Goal: Task Accomplishment & Management: Manage account settings

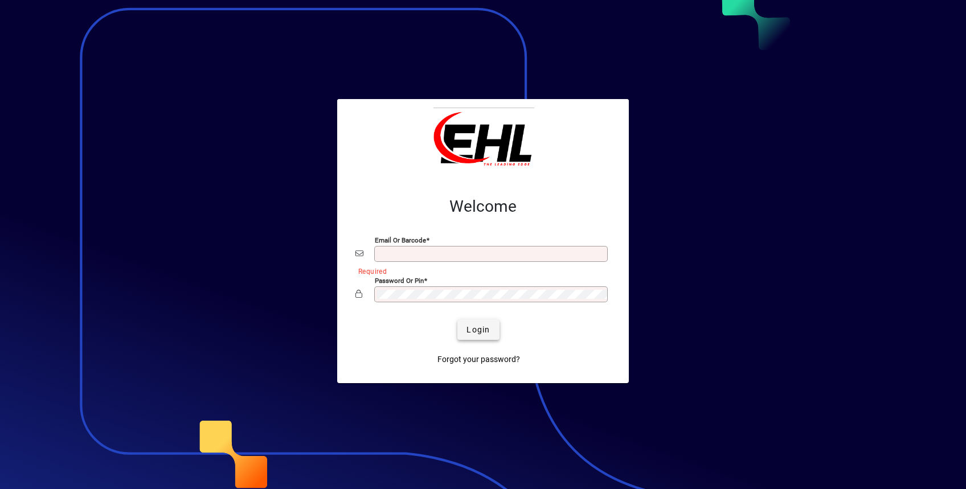
type input "**********"
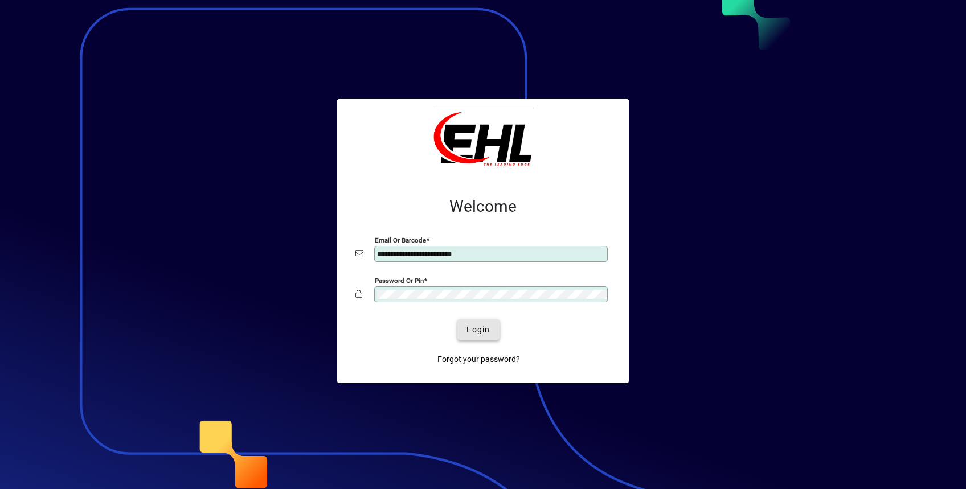
click at [486, 327] on span "Login" at bounding box center [477, 330] width 23 height 12
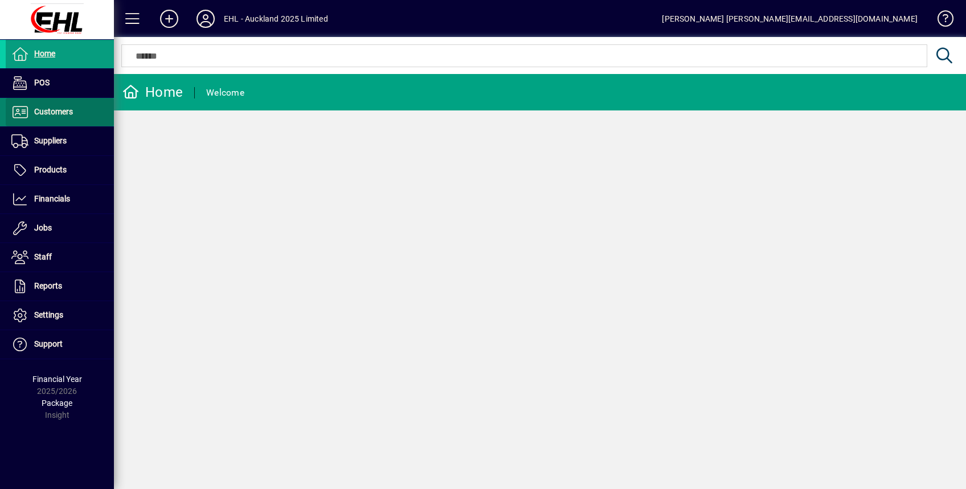
drag, startPoint x: 59, startPoint y: 112, endPoint x: 69, endPoint y: 123, distance: 14.5
click at [59, 112] on span "Customers" at bounding box center [53, 111] width 39 height 9
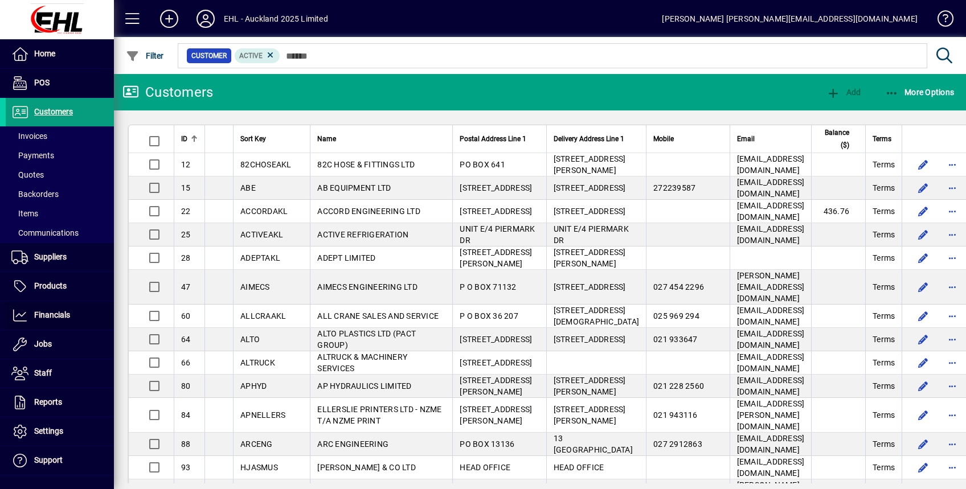
drag, startPoint x: 62, startPoint y: 314, endPoint x: 126, endPoint y: 317, distance: 64.4
click at [63, 314] on span "Financials" at bounding box center [52, 314] width 36 height 9
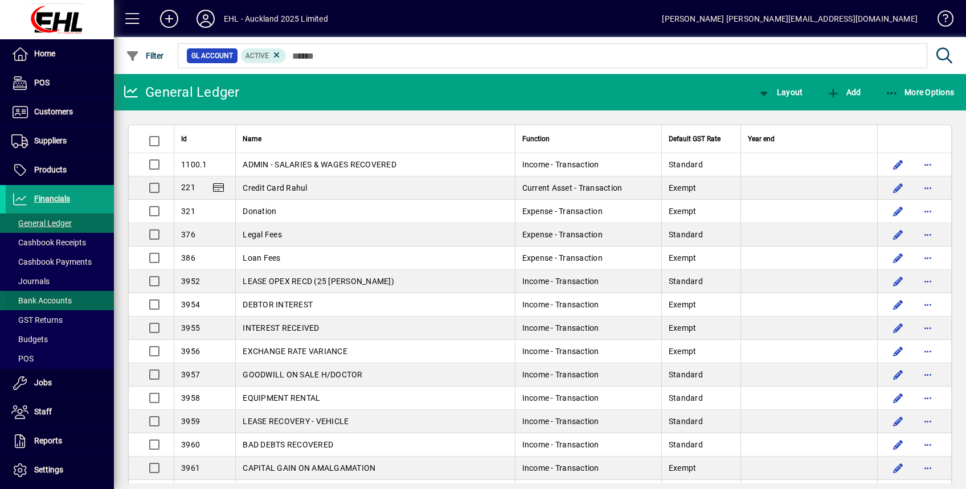
drag, startPoint x: 63, startPoint y: 301, endPoint x: 80, endPoint y: 301, distance: 17.1
click at [63, 301] on span "Bank Accounts" at bounding box center [41, 300] width 60 height 9
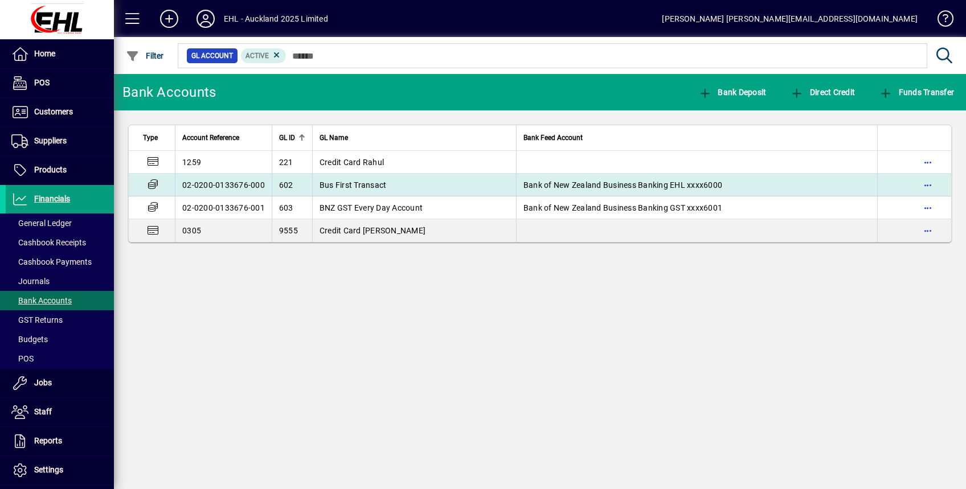
click at [364, 188] on span "Bus First Transact" at bounding box center [352, 184] width 67 height 9
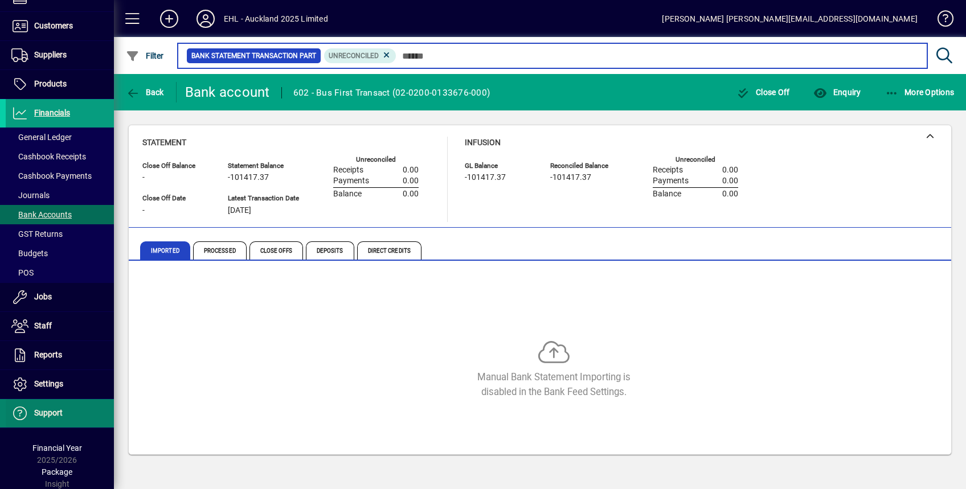
scroll to position [87, 0]
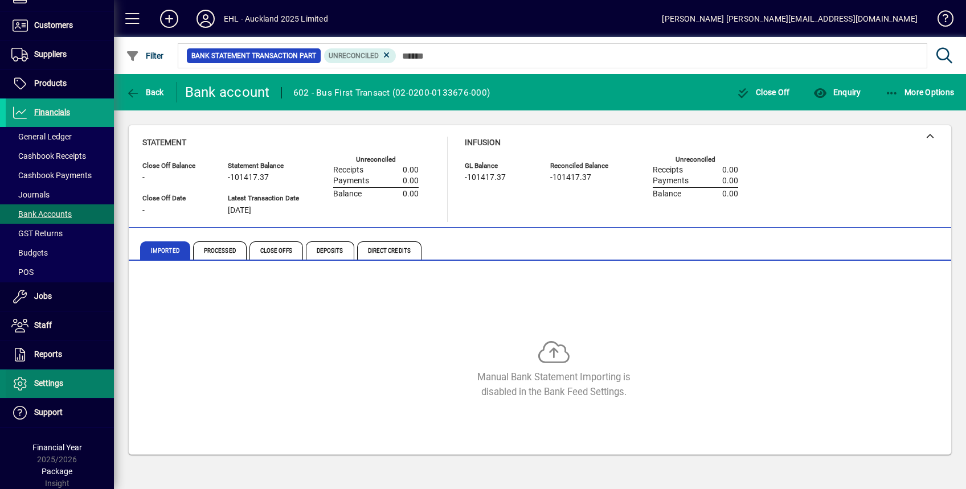
click at [70, 384] on span at bounding box center [60, 383] width 108 height 27
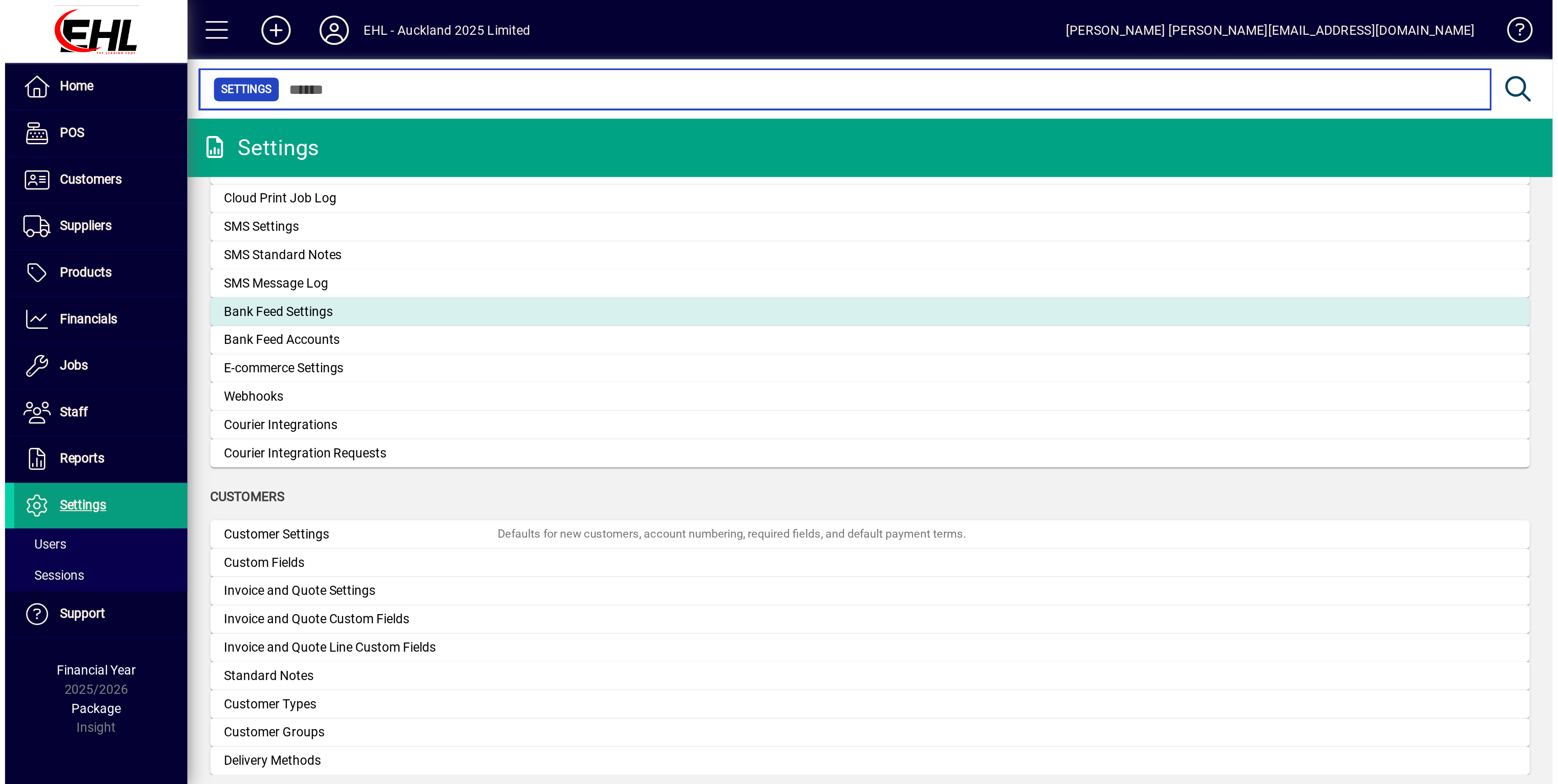
scroll to position [333, 0]
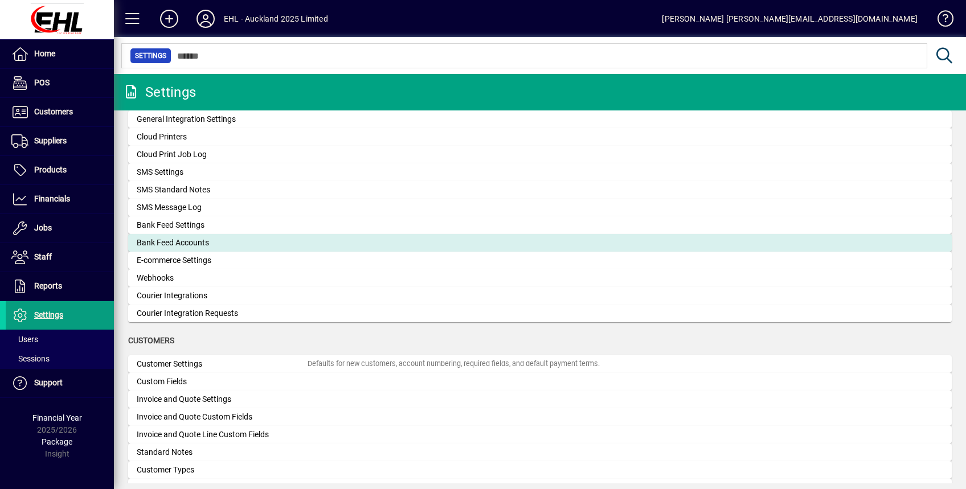
click at [191, 240] on div "Bank Feed Accounts" at bounding box center [222, 243] width 171 height 12
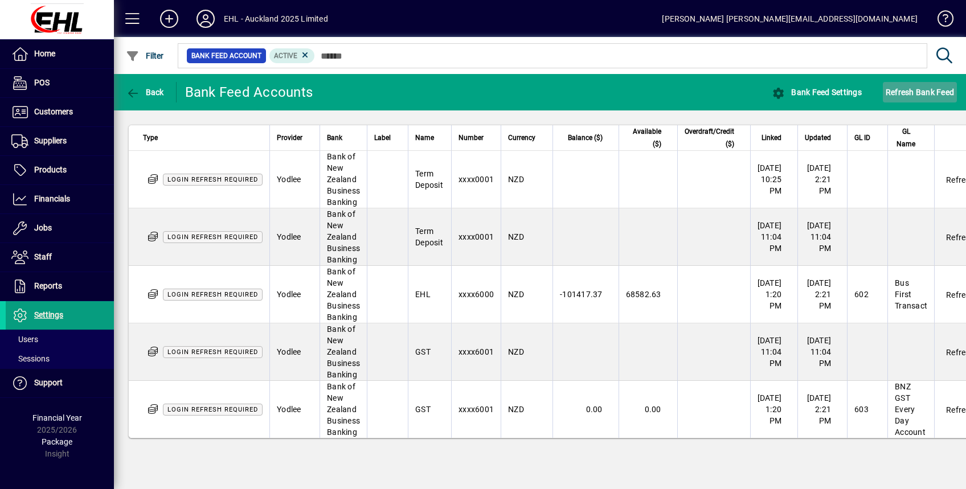
click at [910, 98] on span "Refresh Bank Feed" at bounding box center [919, 92] width 68 height 18
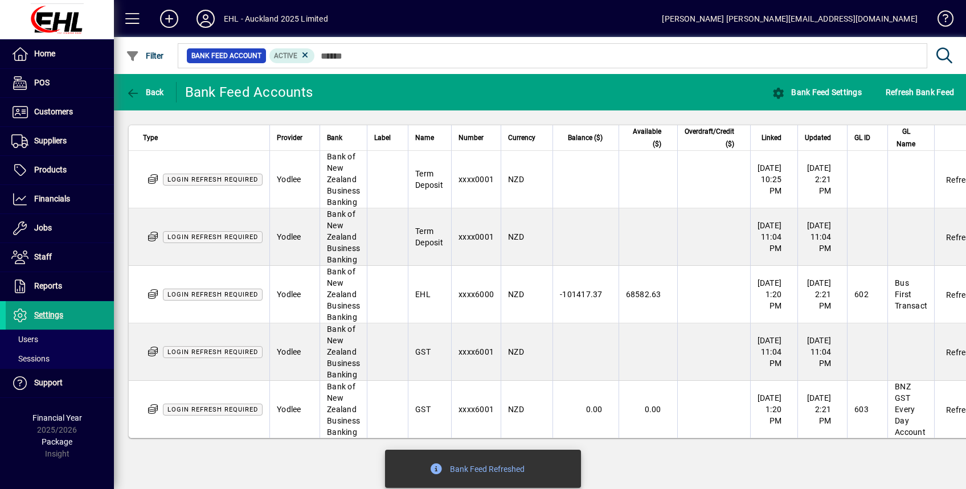
click at [887, 303] on td "602" at bounding box center [867, 295] width 40 height 58
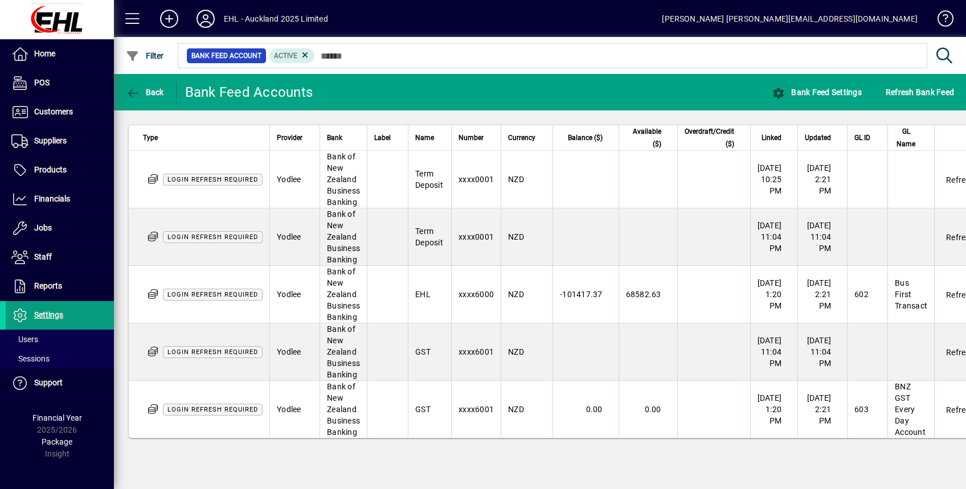
click at [229, 298] on span "Login refresh required" at bounding box center [213, 295] width 100 height 12
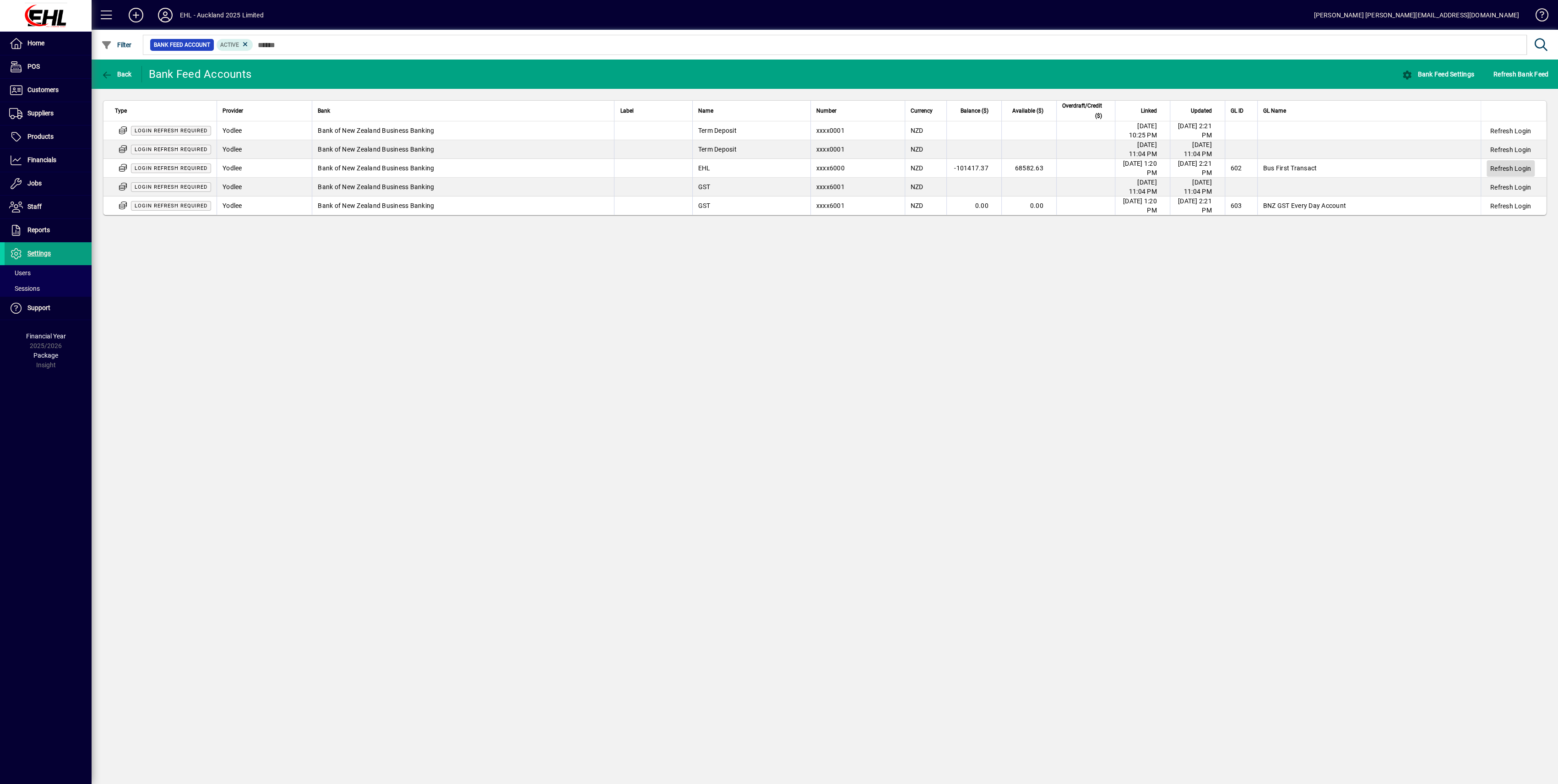
click at [776, 167] on span "Refresh Login" at bounding box center [1511, 168] width 41 height 9
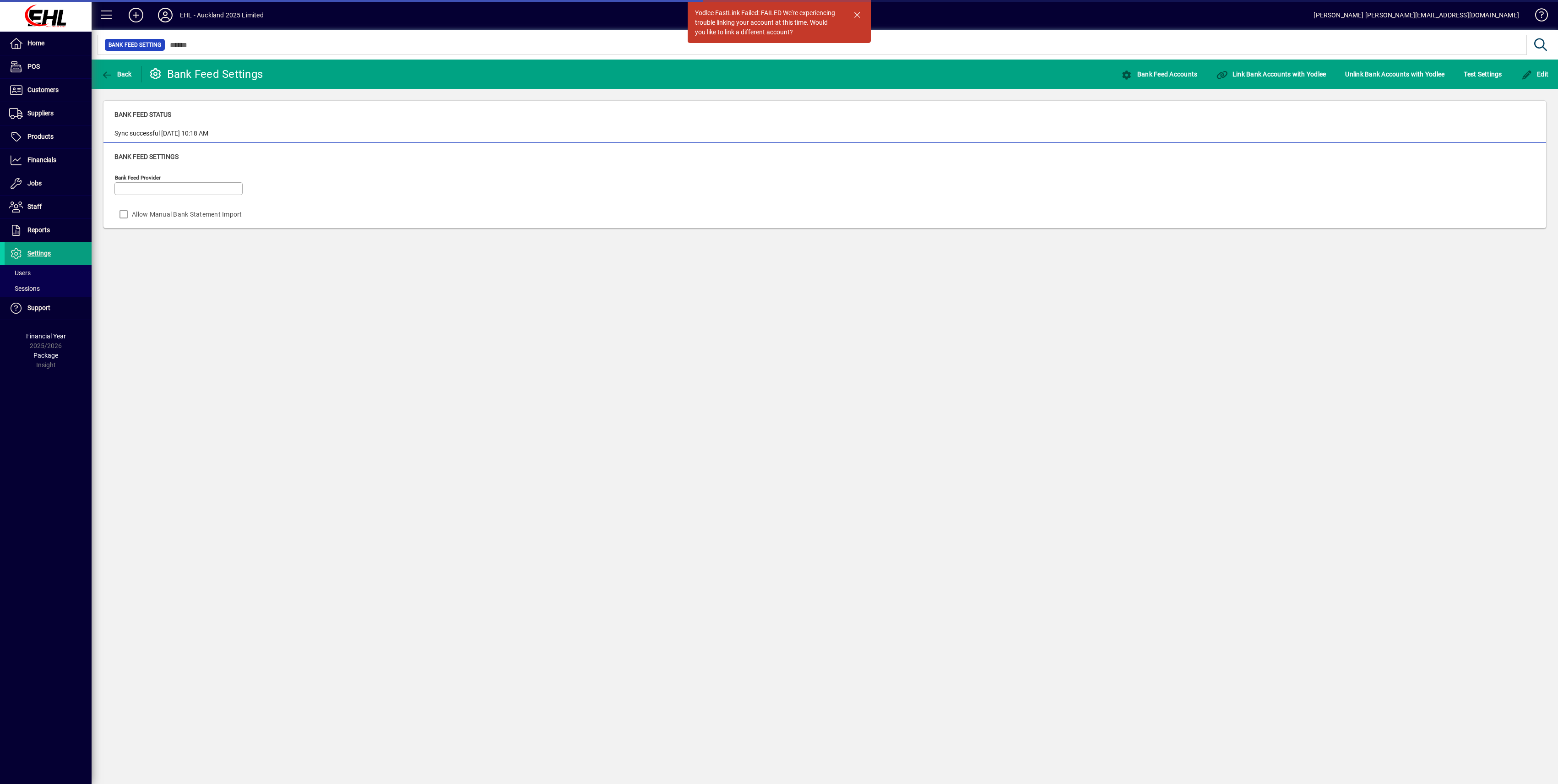
type input "******"
click at [125, 71] on span "Back" at bounding box center [117, 74] width 31 height 7
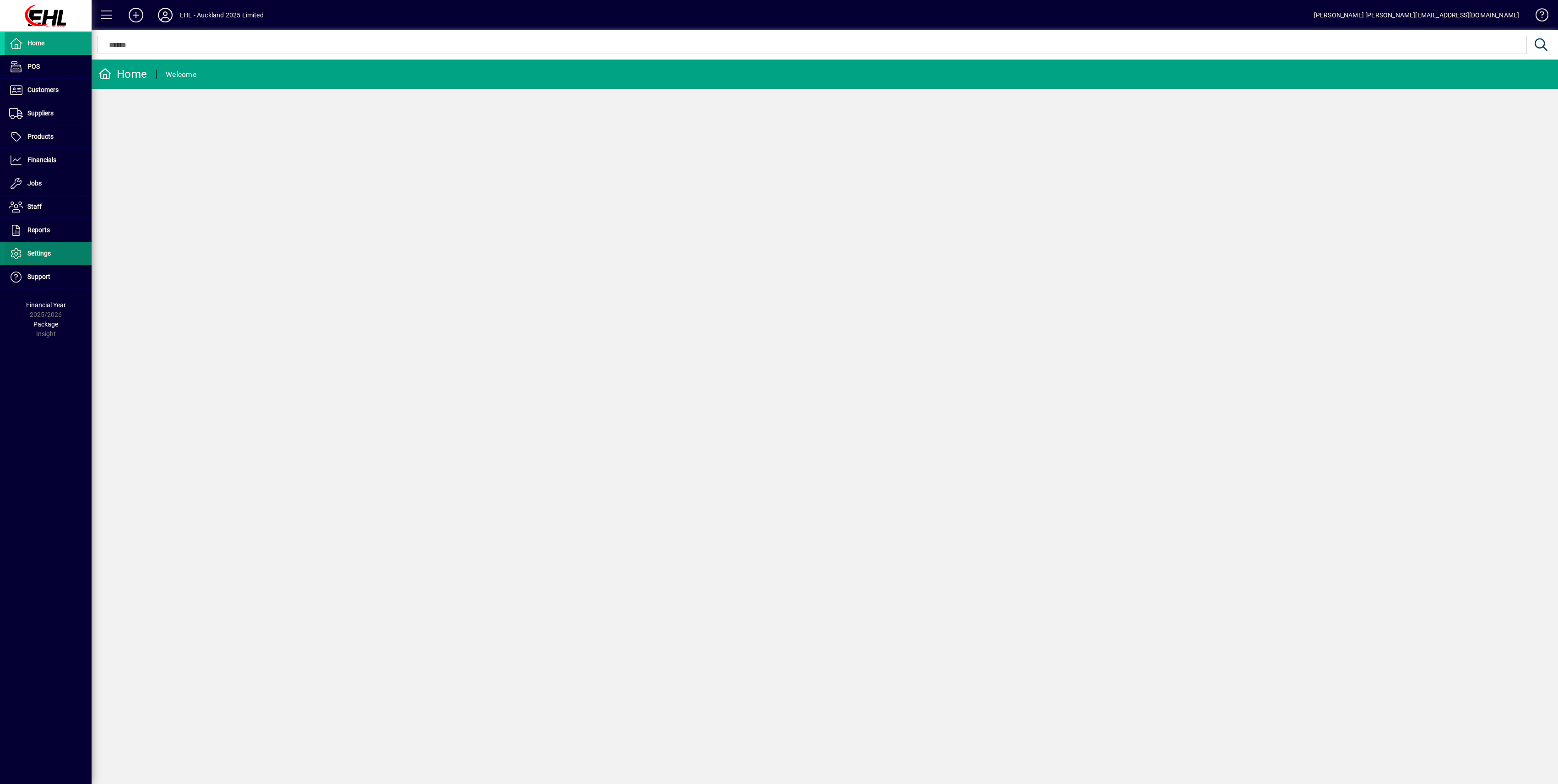
click at [40, 255] on span "Settings" at bounding box center [39, 252] width 23 height 7
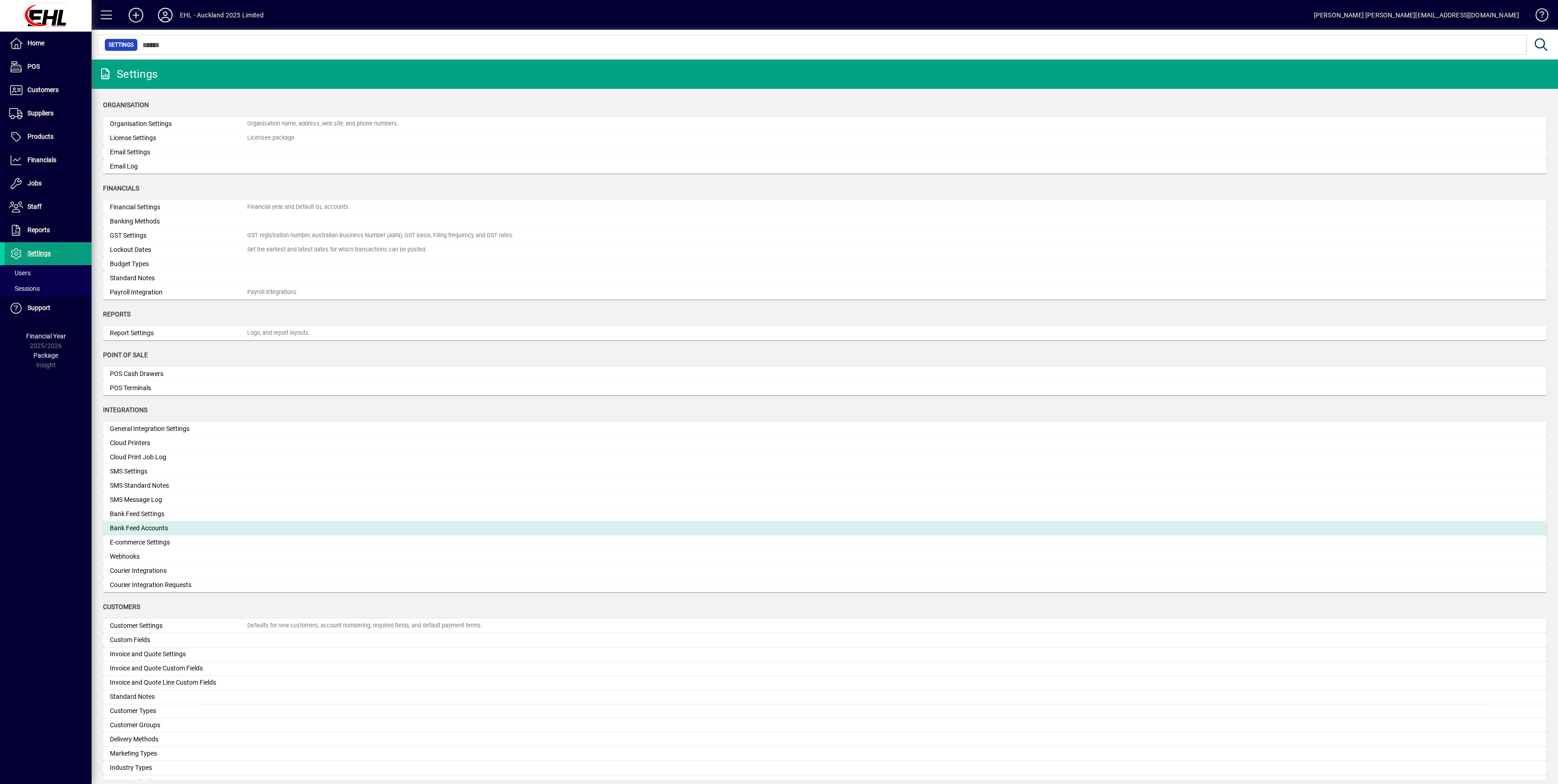
click at [154, 527] on div "Bank Feed Accounts" at bounding box center [179, 528] width 138 height 10
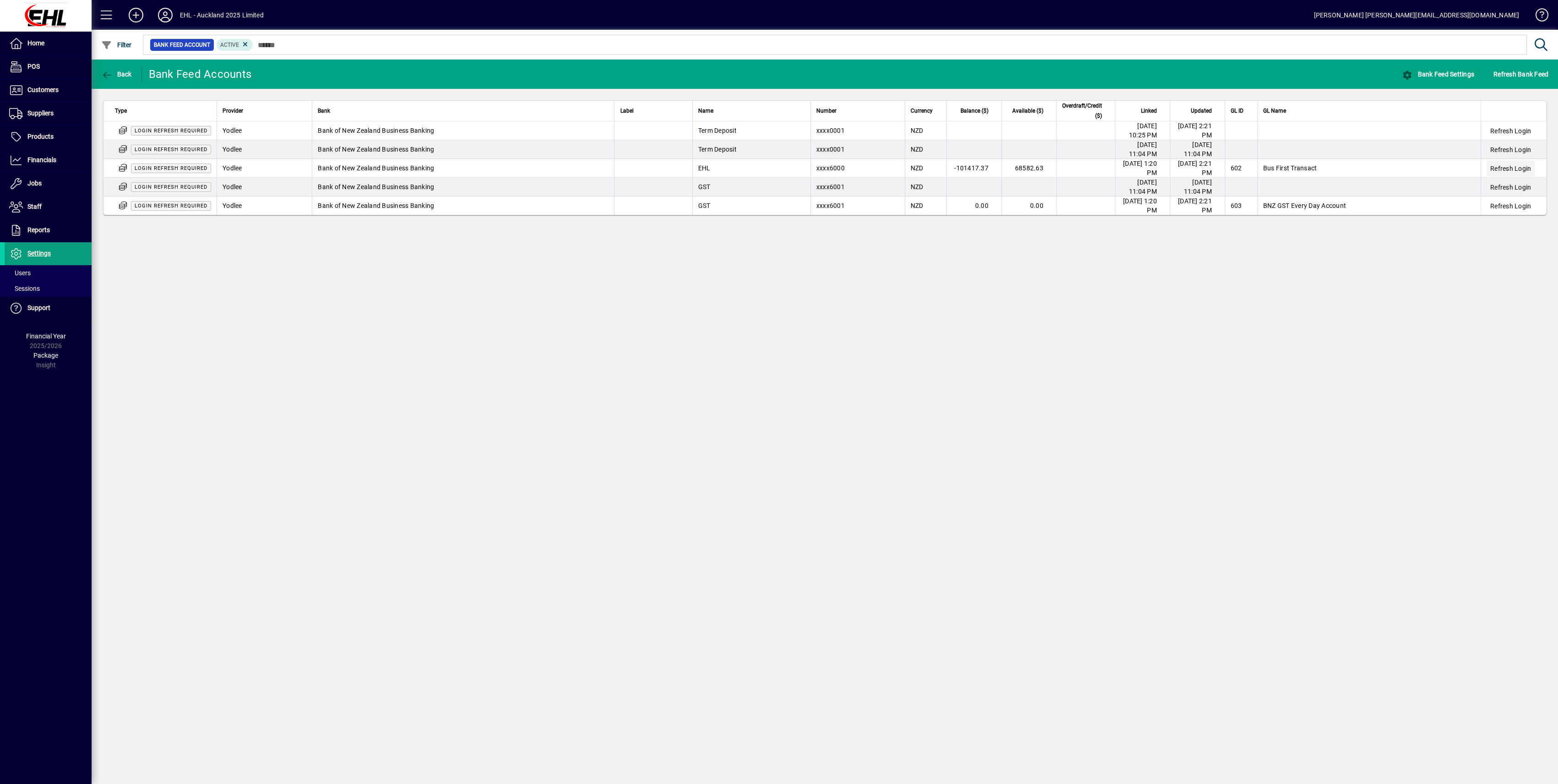
click at [1493, 172] on span "Refresh Login" at bounding box center [1511, 168] width 41 height 9
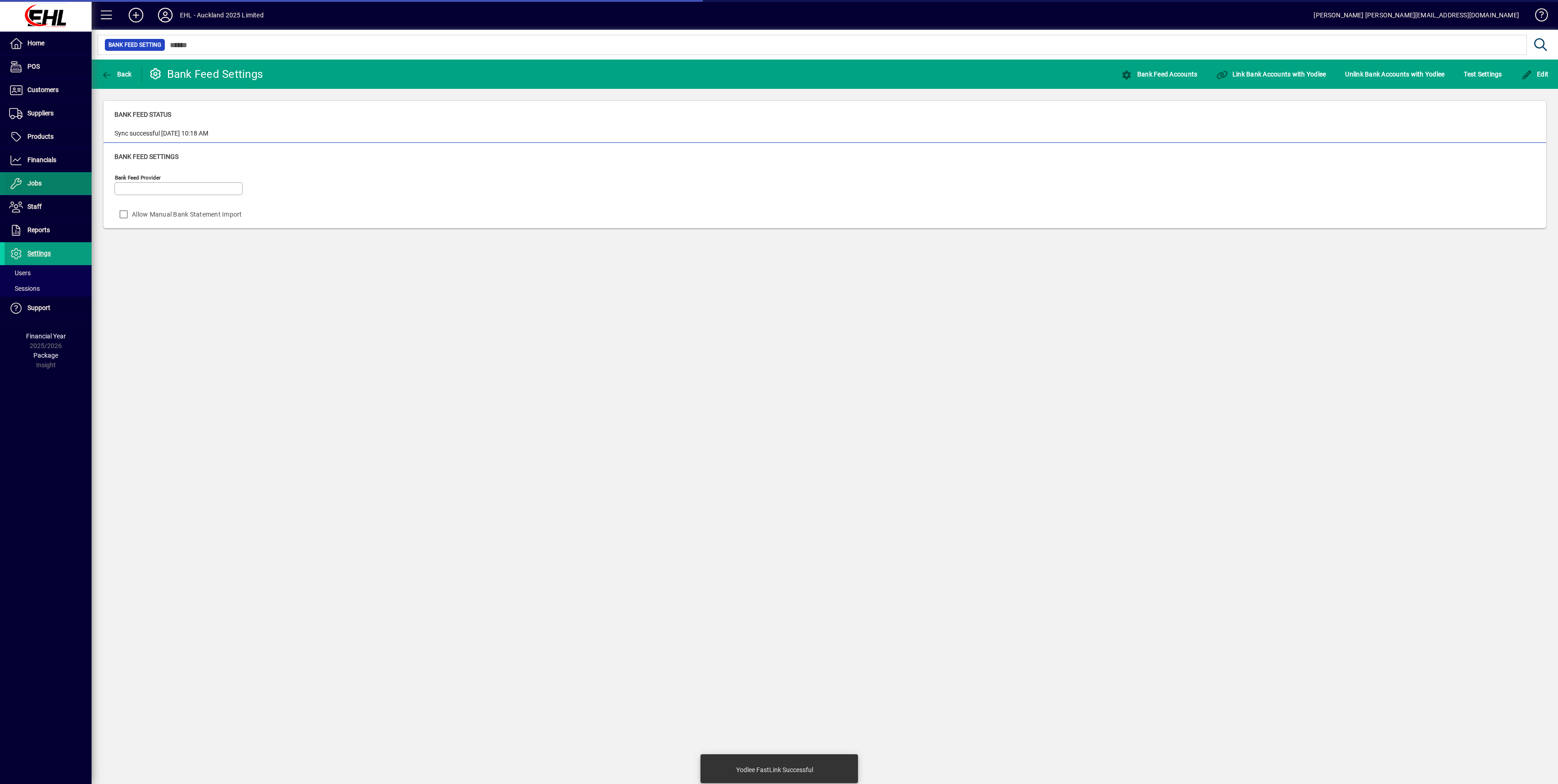
type input "******"
click at [40, 164] on span "Financials" at bounding box center [31, 160] width 51 height 11
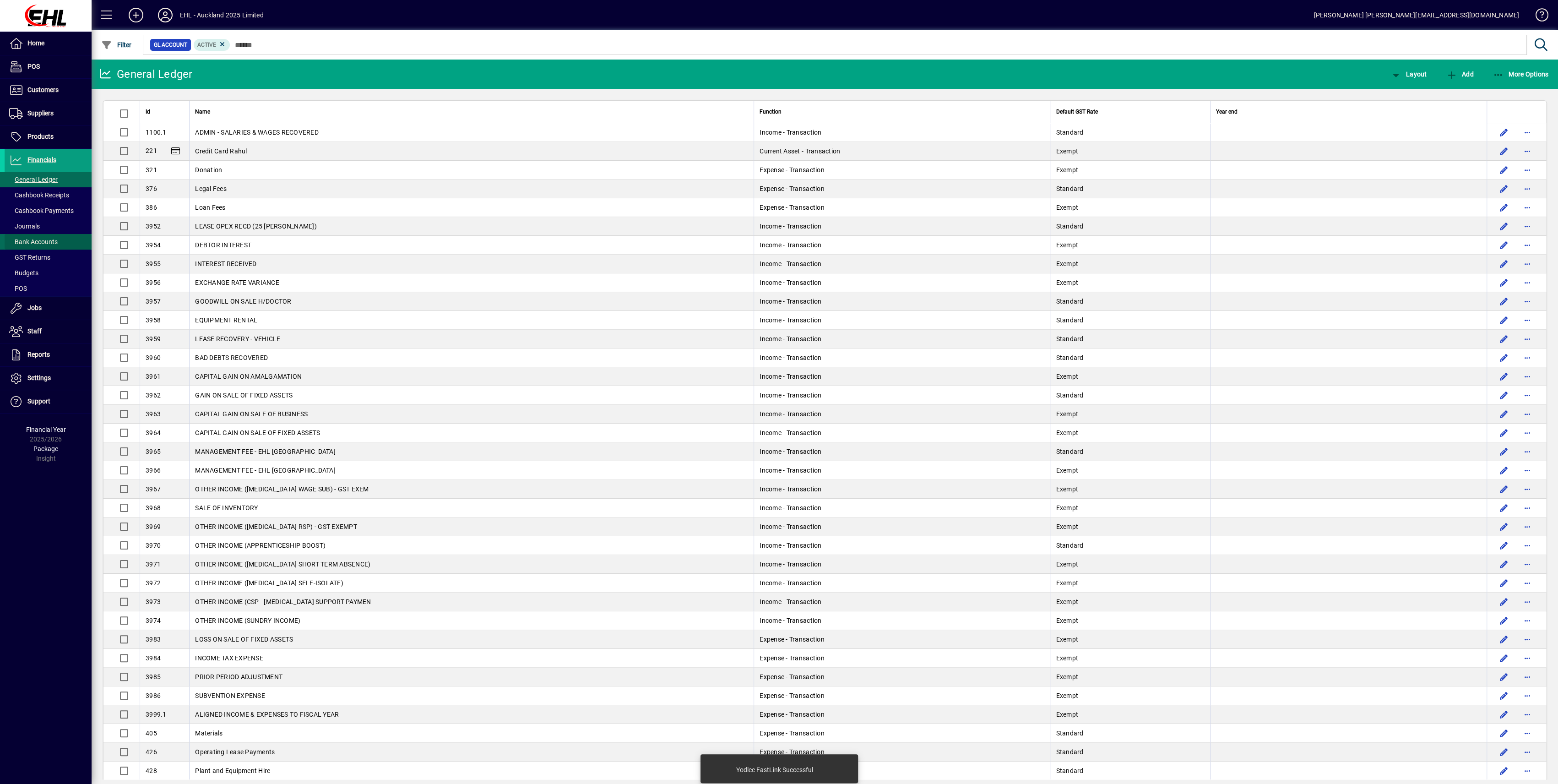
click at [26, 241] on span "Bank Accounts" at bounding box center [33, 241] width 48 height 7
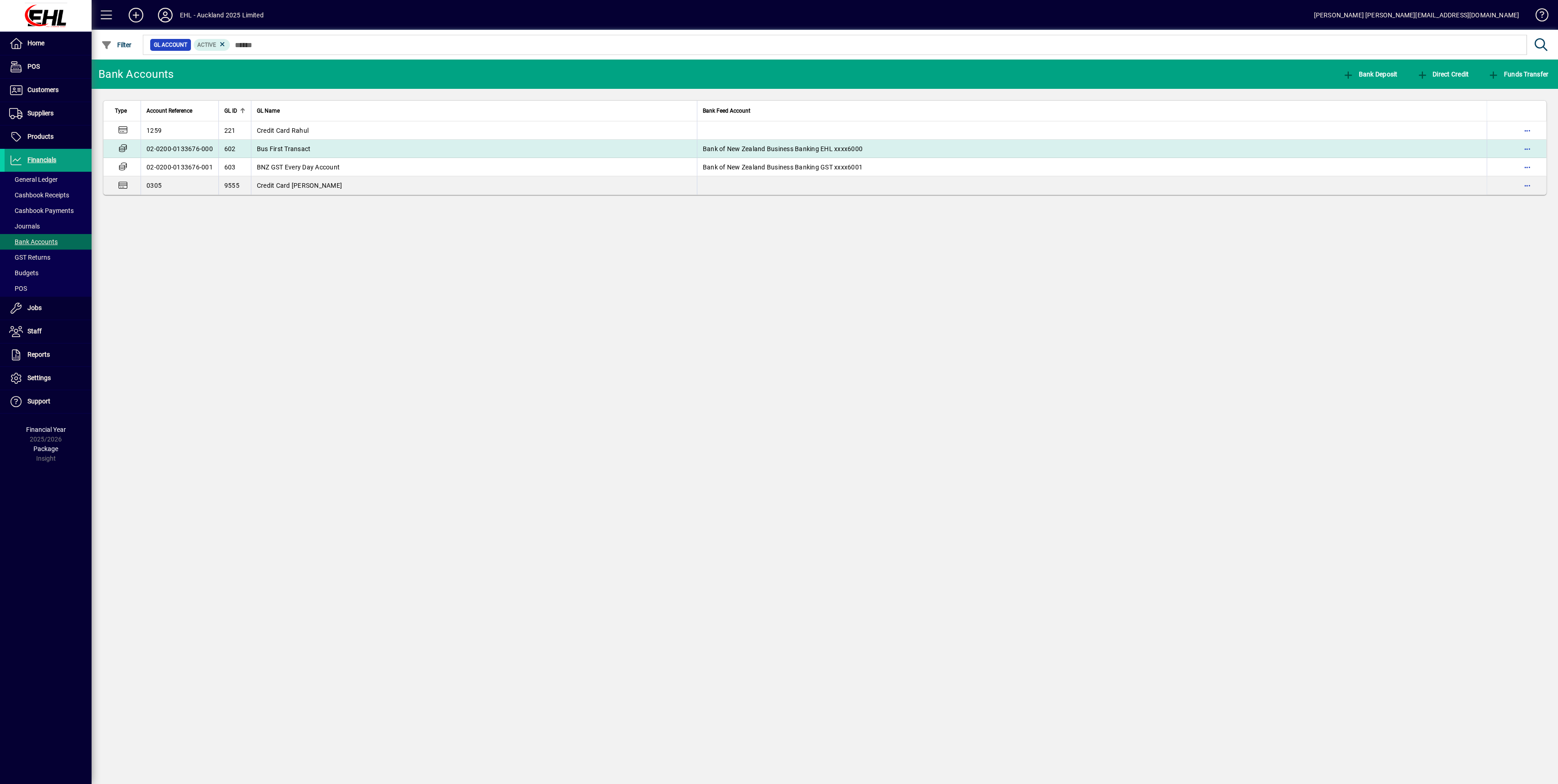
click at [297, 151] on span "Bus First Transact" at bounding box center [283, 148] width 54 height 7
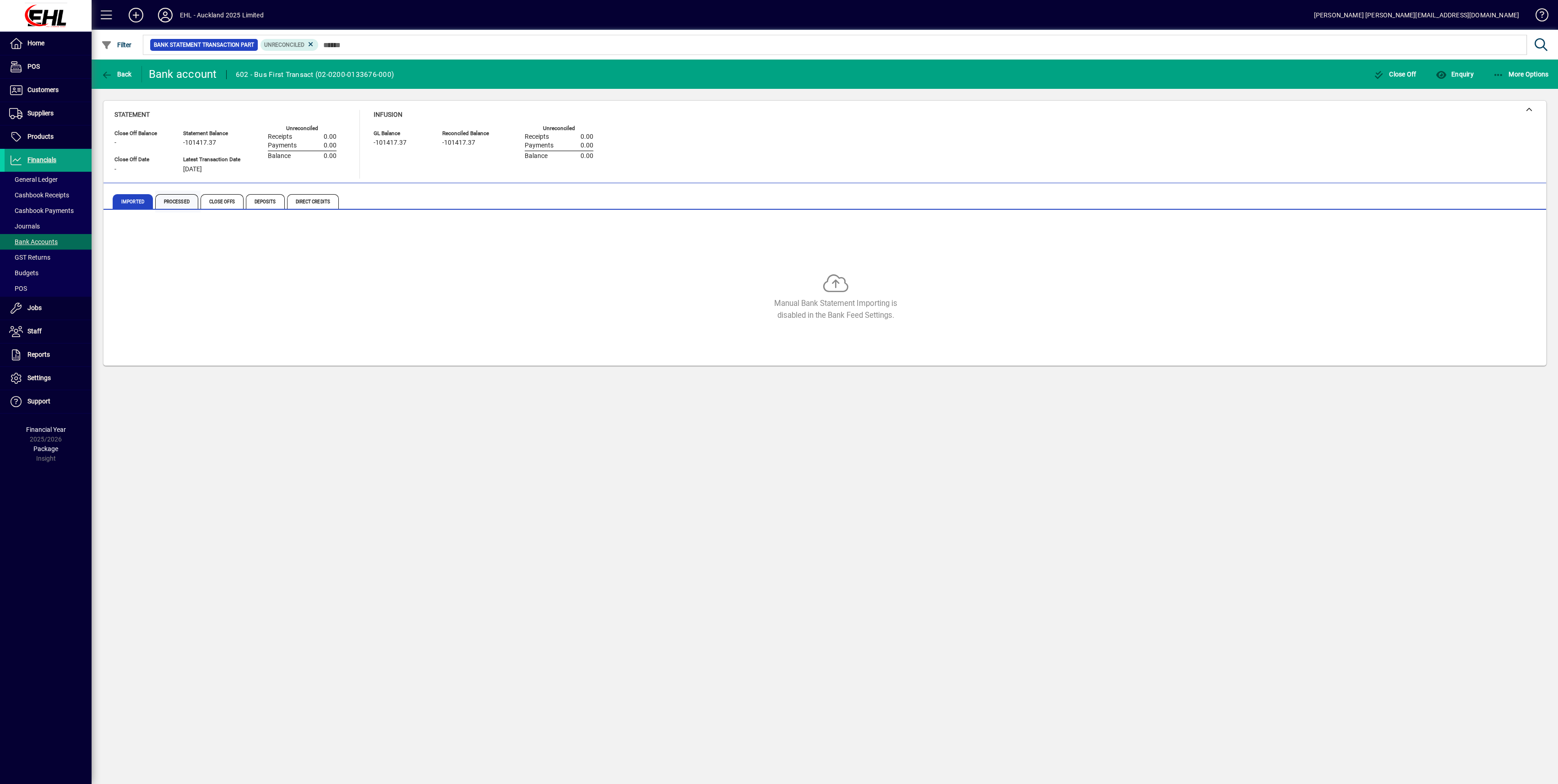
click at [173, 198] on span "Processed" at bounding box center [177, 201] width 43 height 14
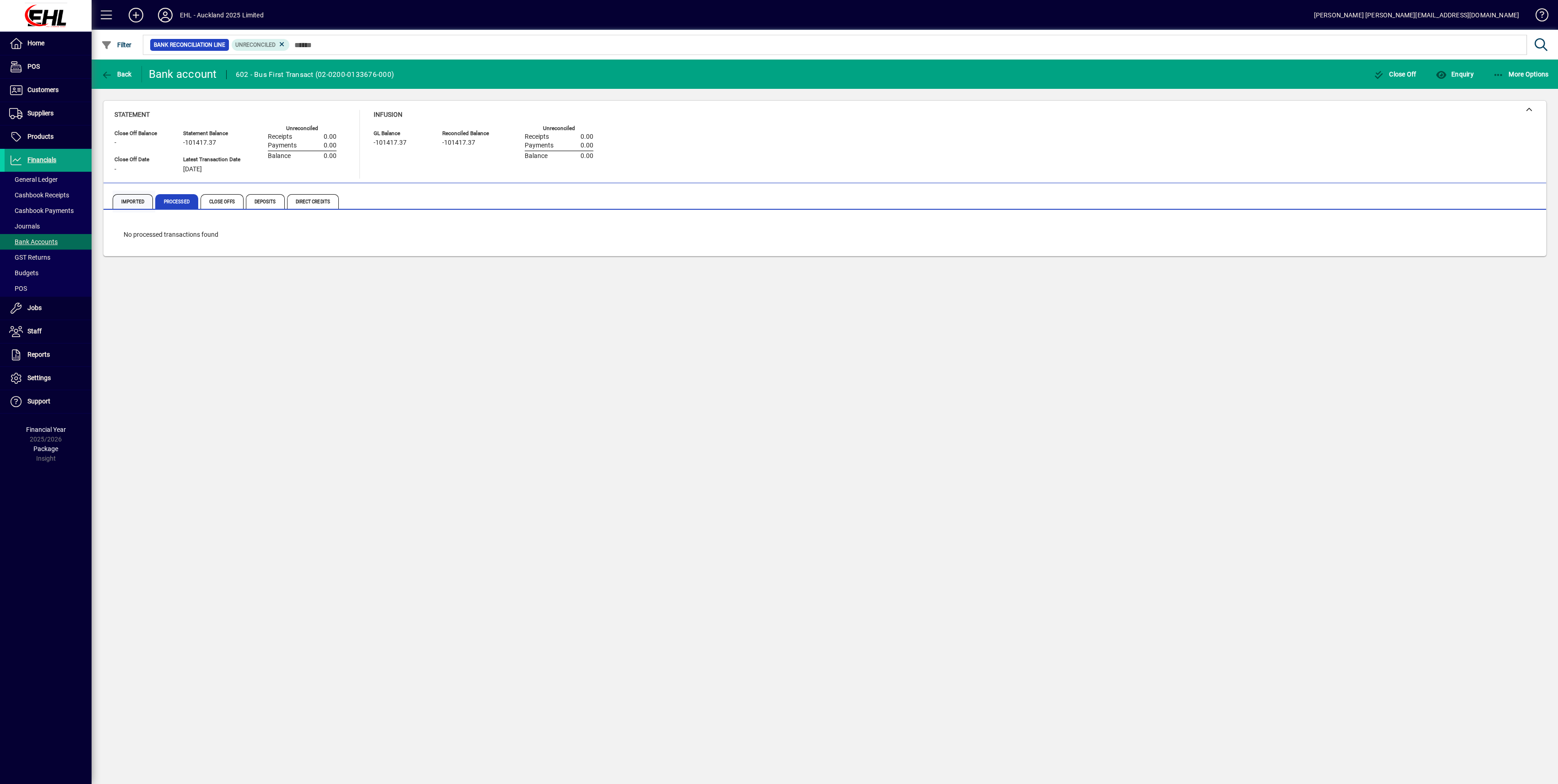
click at [129, 203] on span "Imported" at bounding box center [133, 201] width 40 height 14
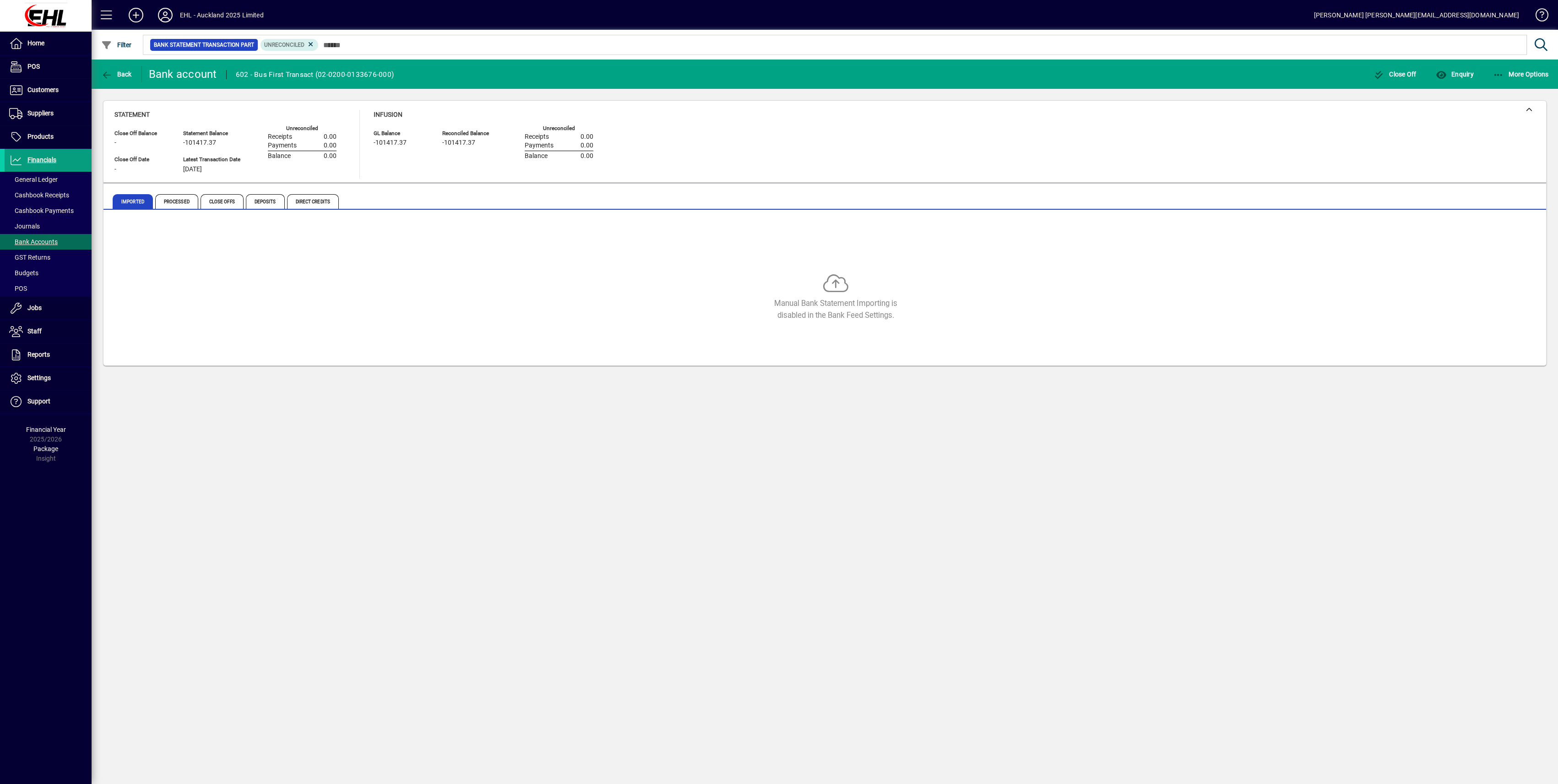
click at [310, 47] on icon at bounding box center [310, 44] width 8 height 8
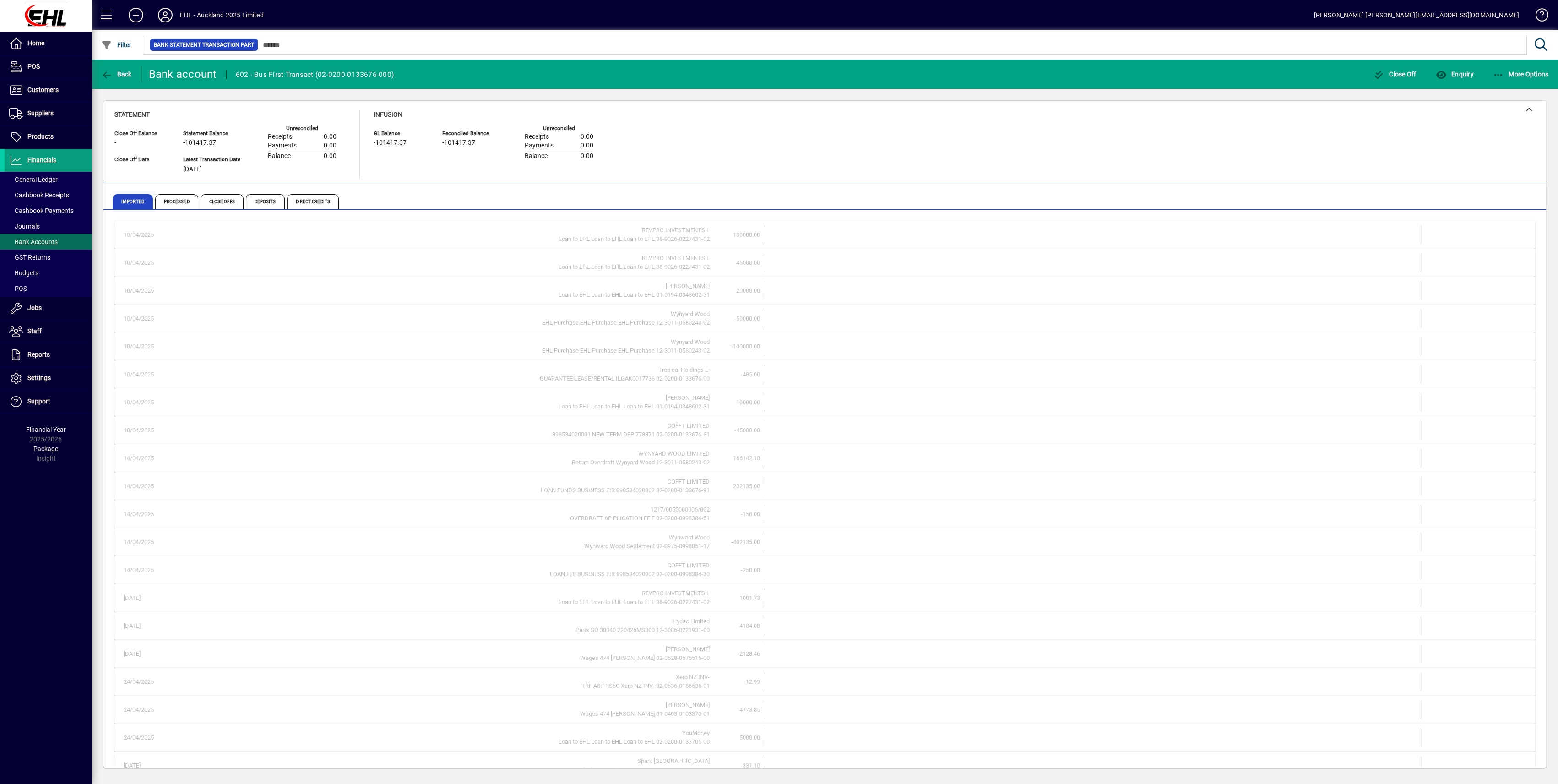
click at [120, 202] on span "Imported" at bounding box center [133, 201] width 40 height 14
click at [114, 73] on span "Back" at bounding box center [117, 74] width 31 height 7
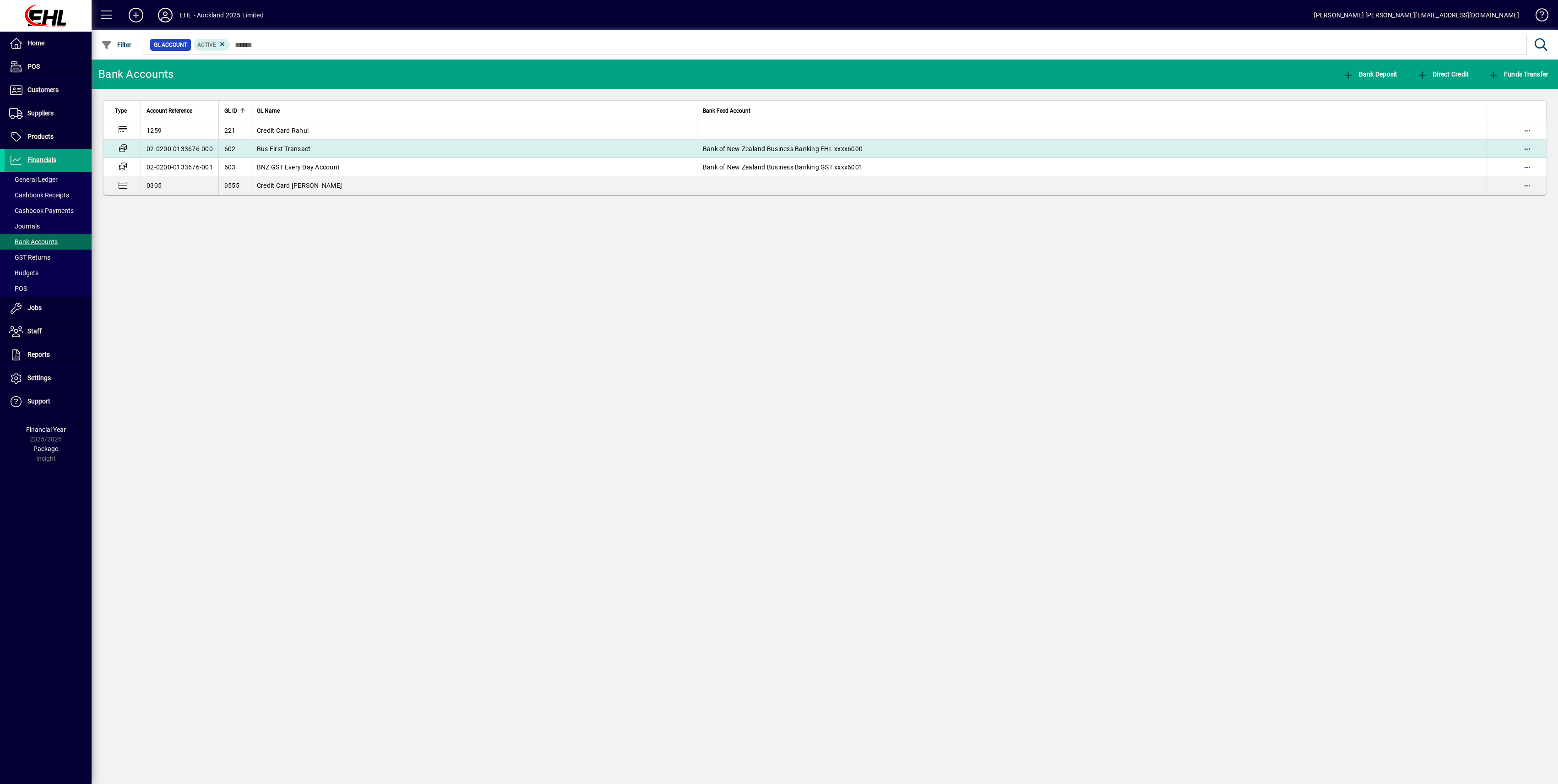
click at [293, 148] on span "Bus First Transact" at bounding box center [283, 148] width 54 height 7
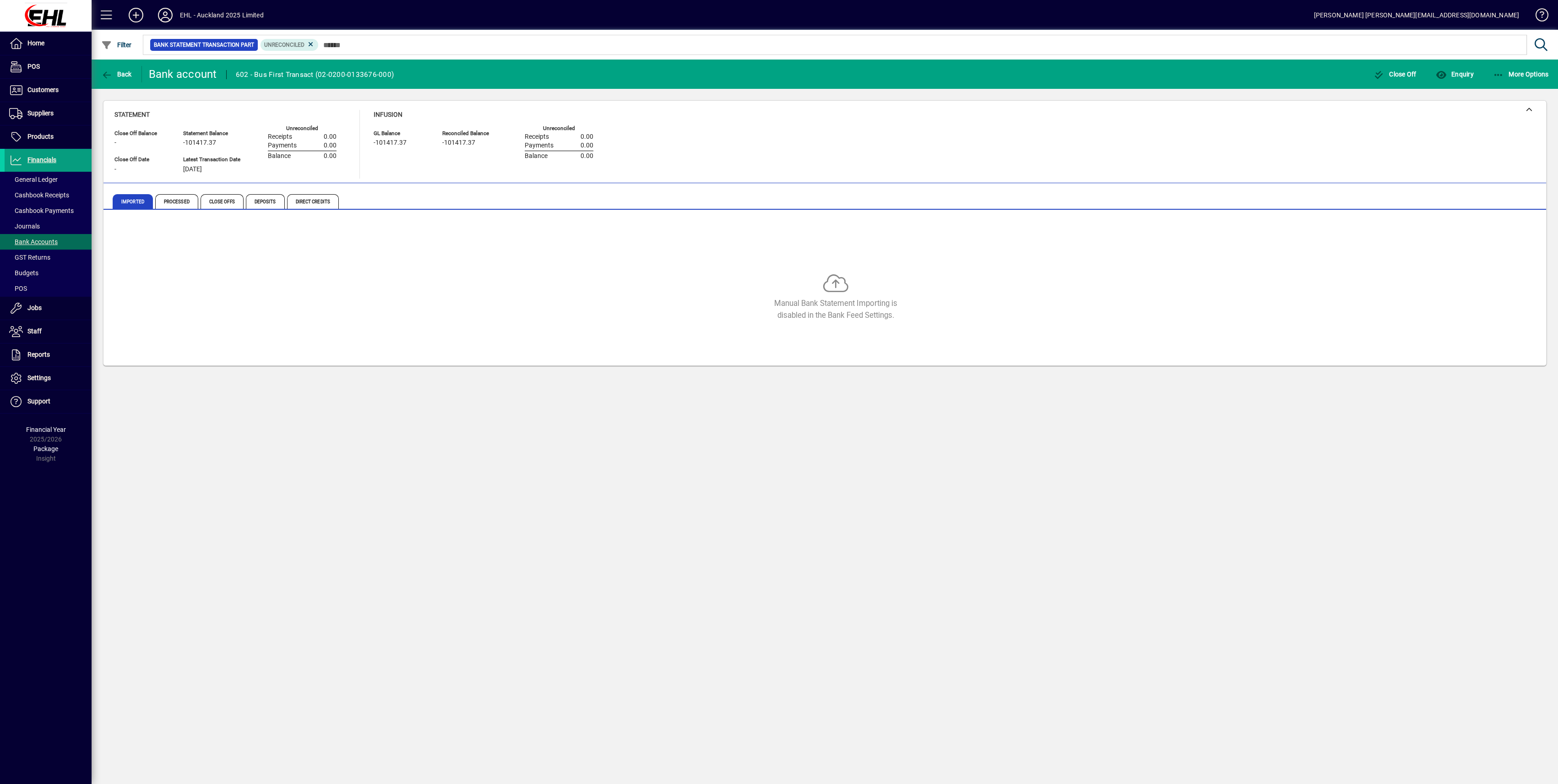
drag, startPoint x: 37, startPoint y: 239, endPoint x: 128, endPoint y: 255, distance: 92.4
click at [37, 239] on span "Bank Accounts" at bounding box center [33, 241] width 48 height 7
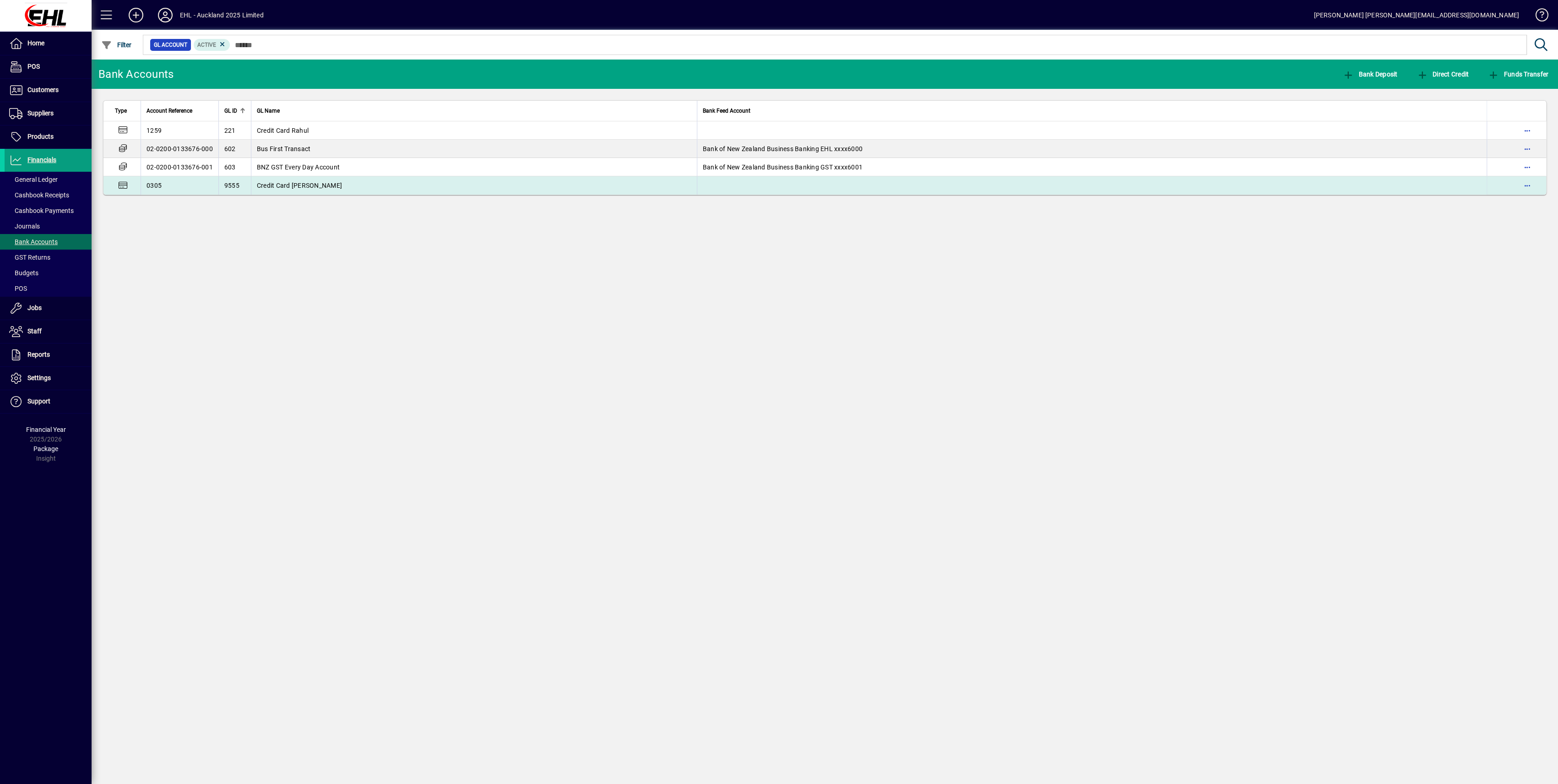
click at [294, 185] on span "Credit Card [PERSON_NAME]" at bounding box center [299, 185] width 85 height 7
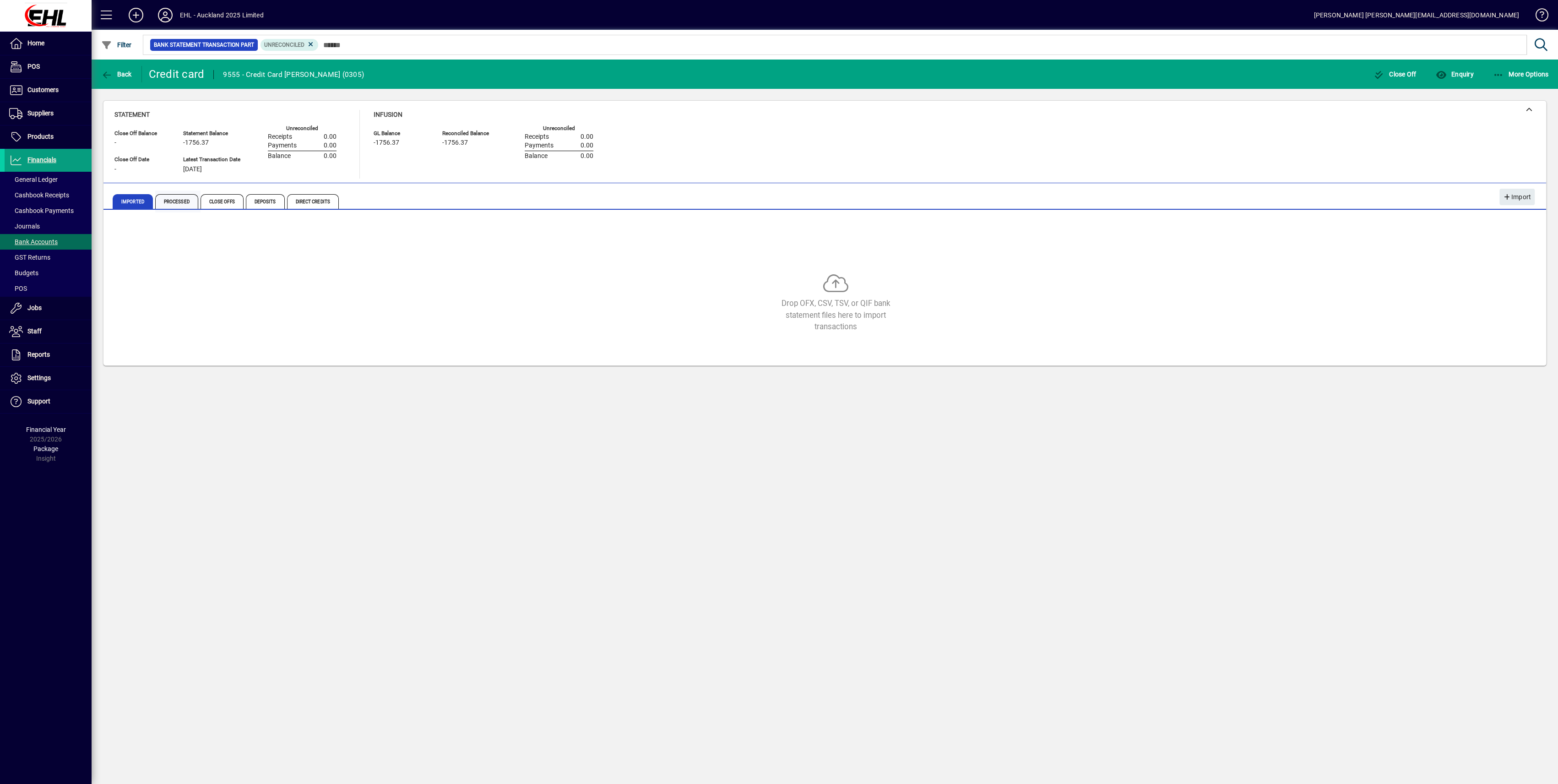
click at [167, 202] on span "Processed" at bounding box center [177, 201] width 43 height 14
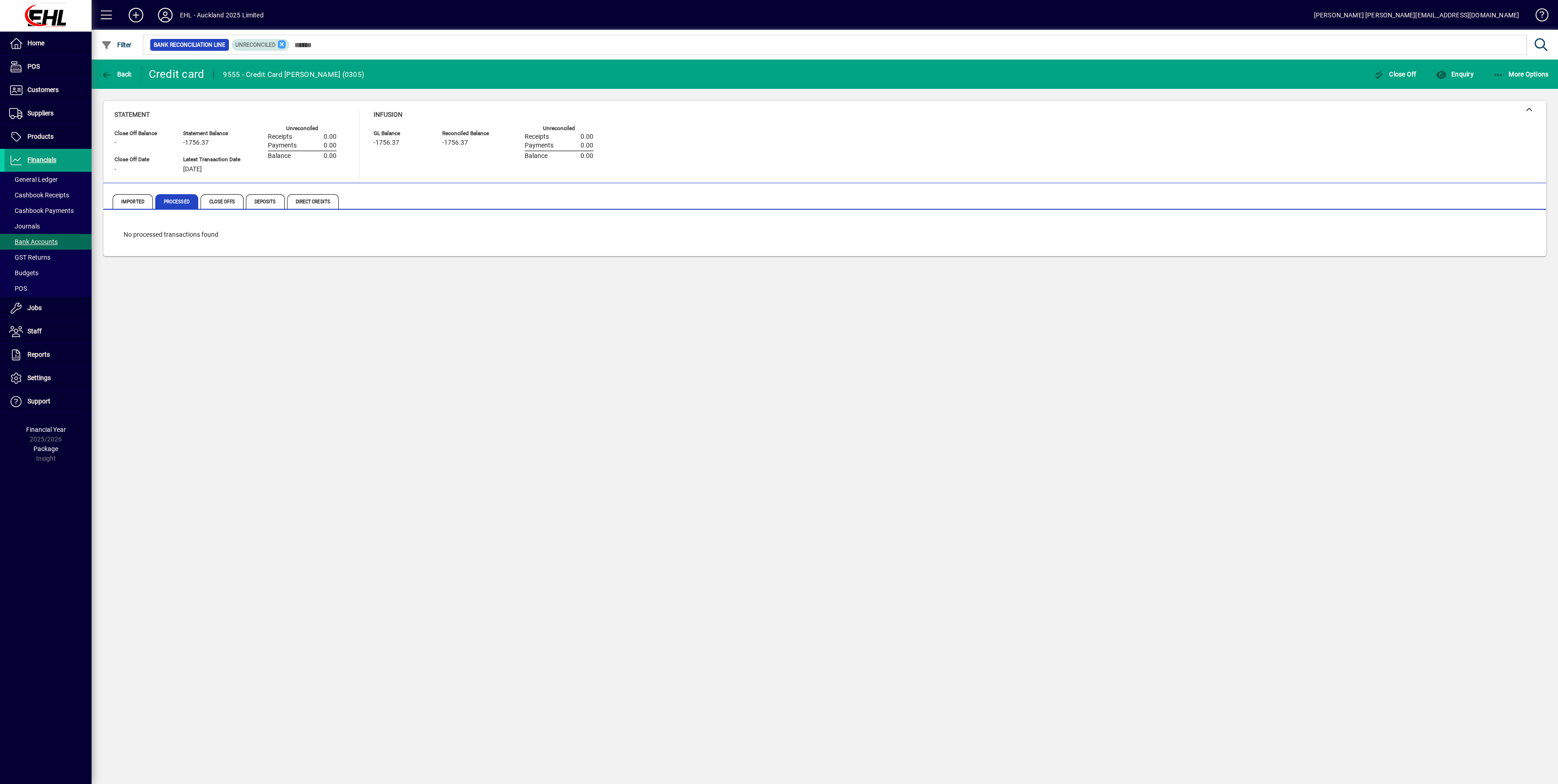
click at [282, 43] on icon at bounding box center [282, 44] width 8 height 8
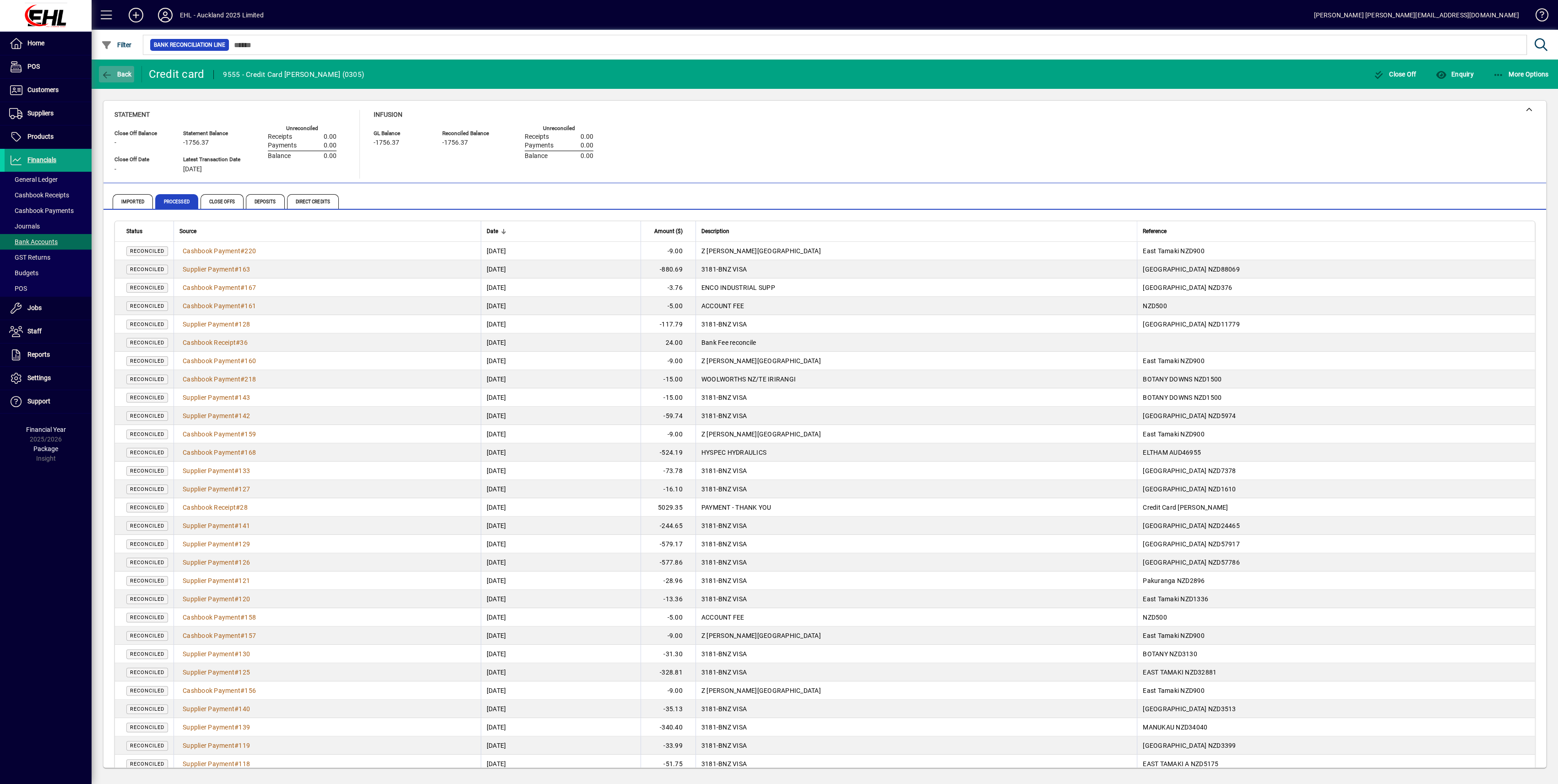
click at [118, 76] on span "Back" at bounding box center [117, 74] width 31 height 7
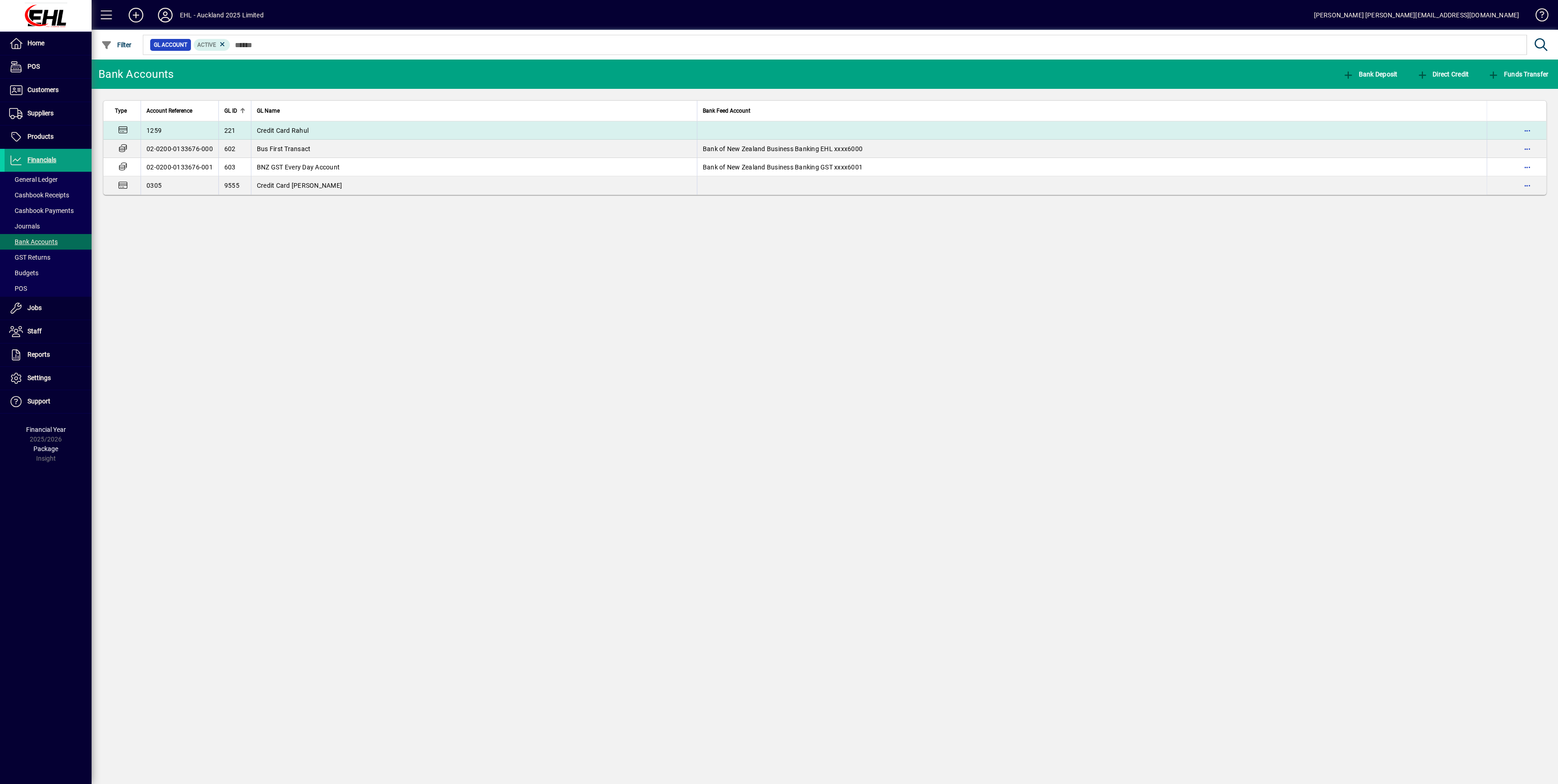
click at [294, 128] on span "Credit Card Rahul" at bounding box center [282, 130] width 51 height 7
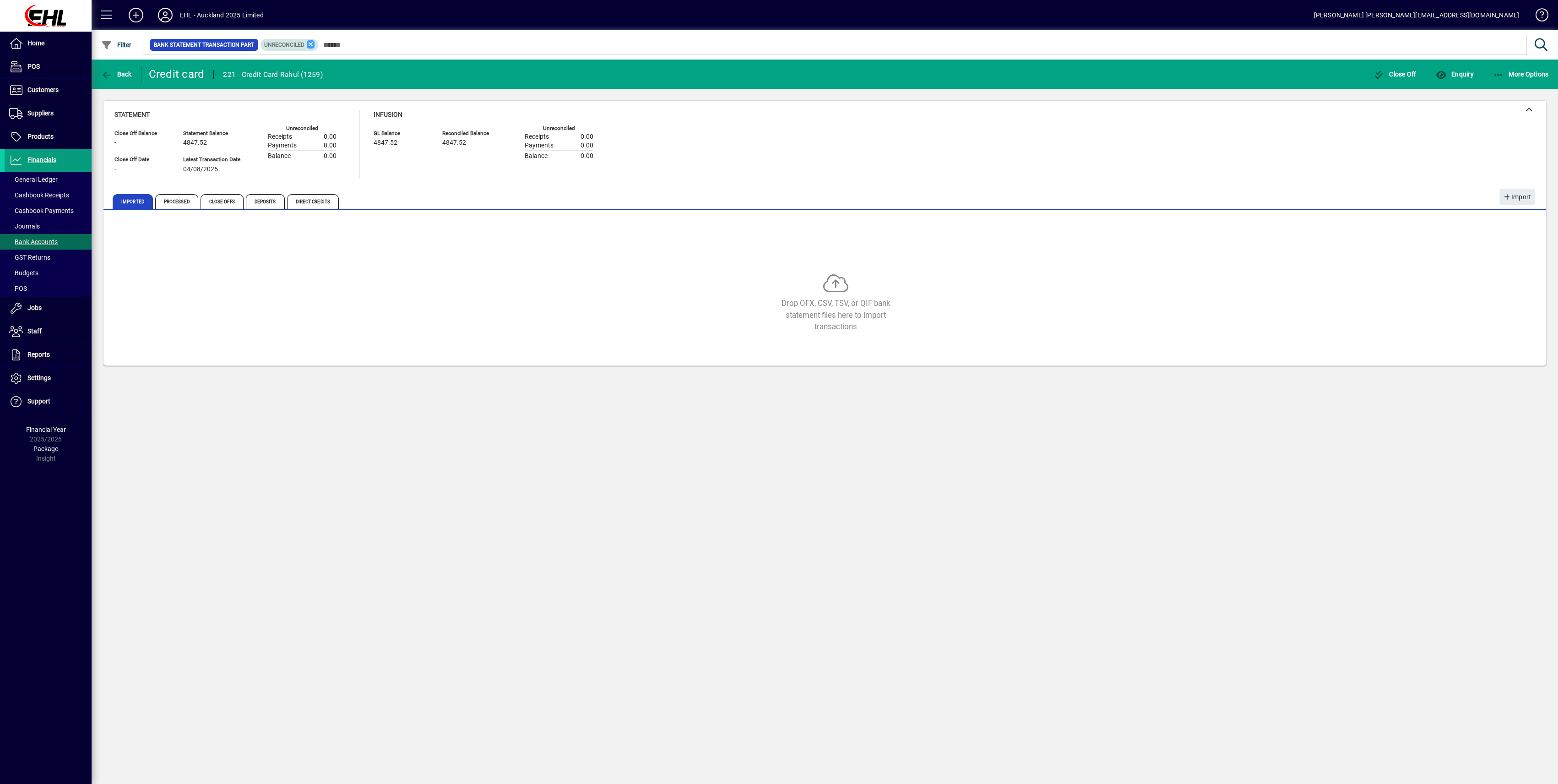
click at [310, 44] on icon at bounding box center [310, 44] width 8 height 8
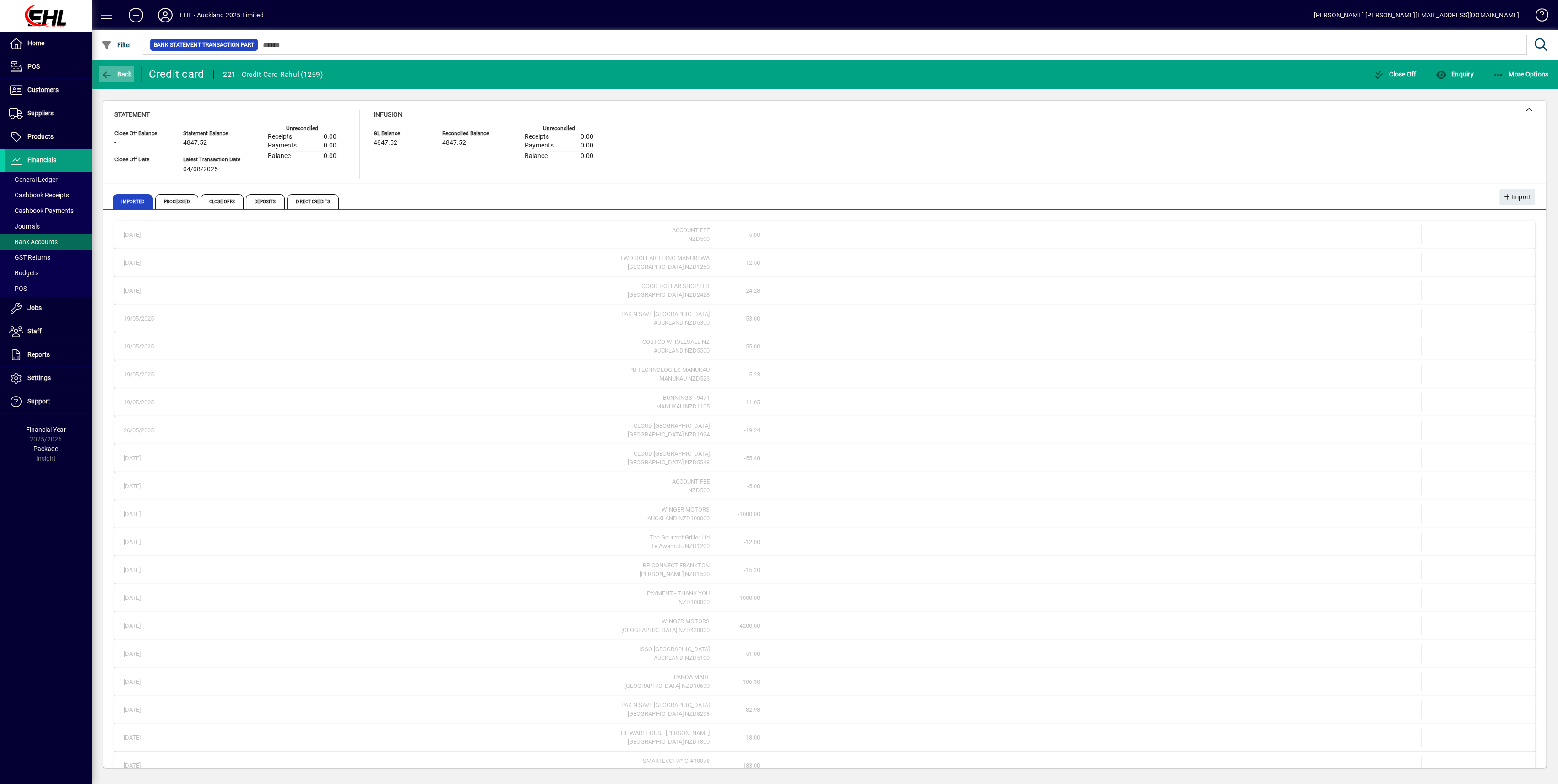
click at [118, 76] on span "Back" at bounding box center [117, 74] width 31 height 7
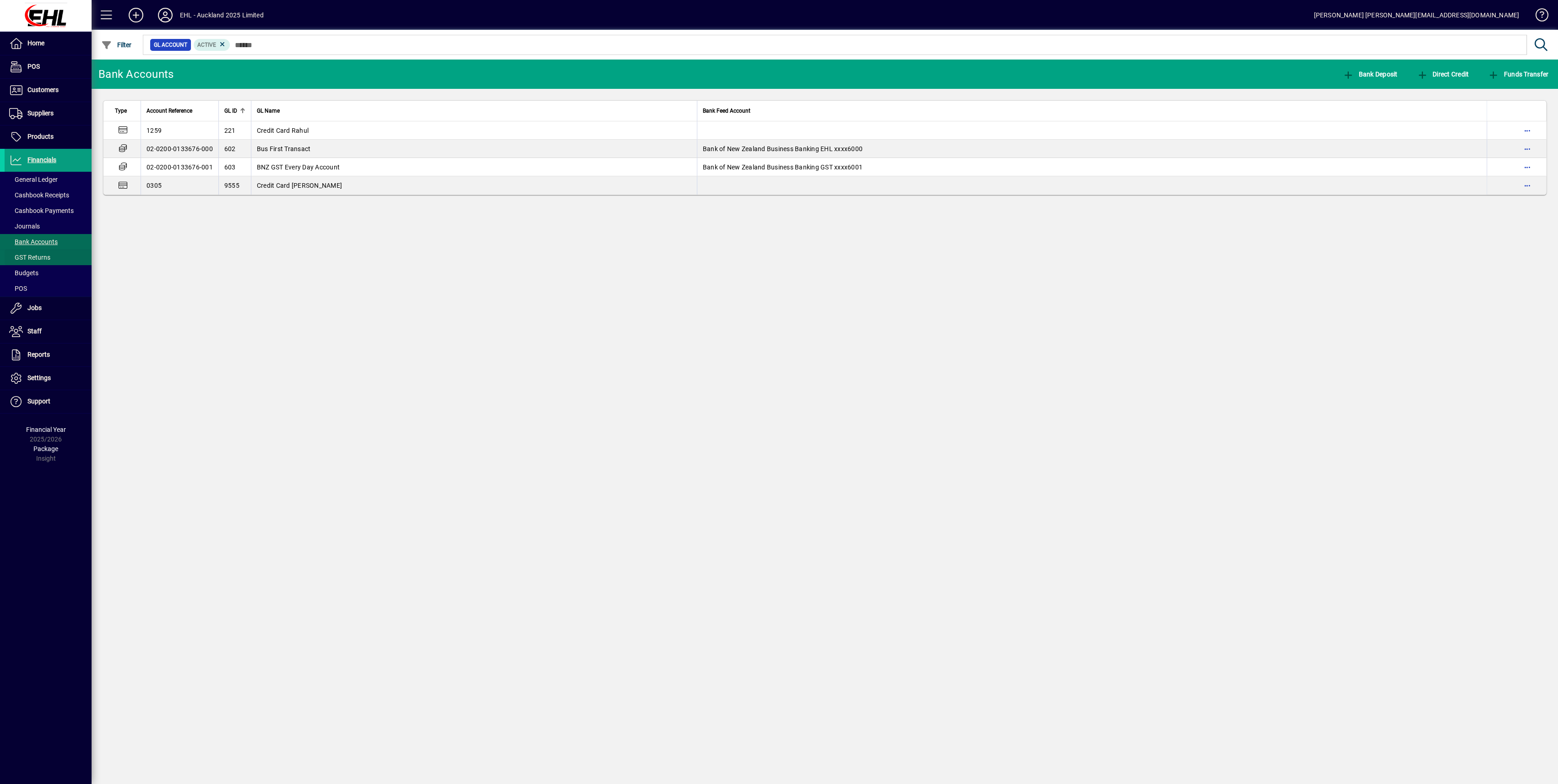
click at [24, 255] on span "GST Returns" at bounding box center [29, 257] width 41 height 7
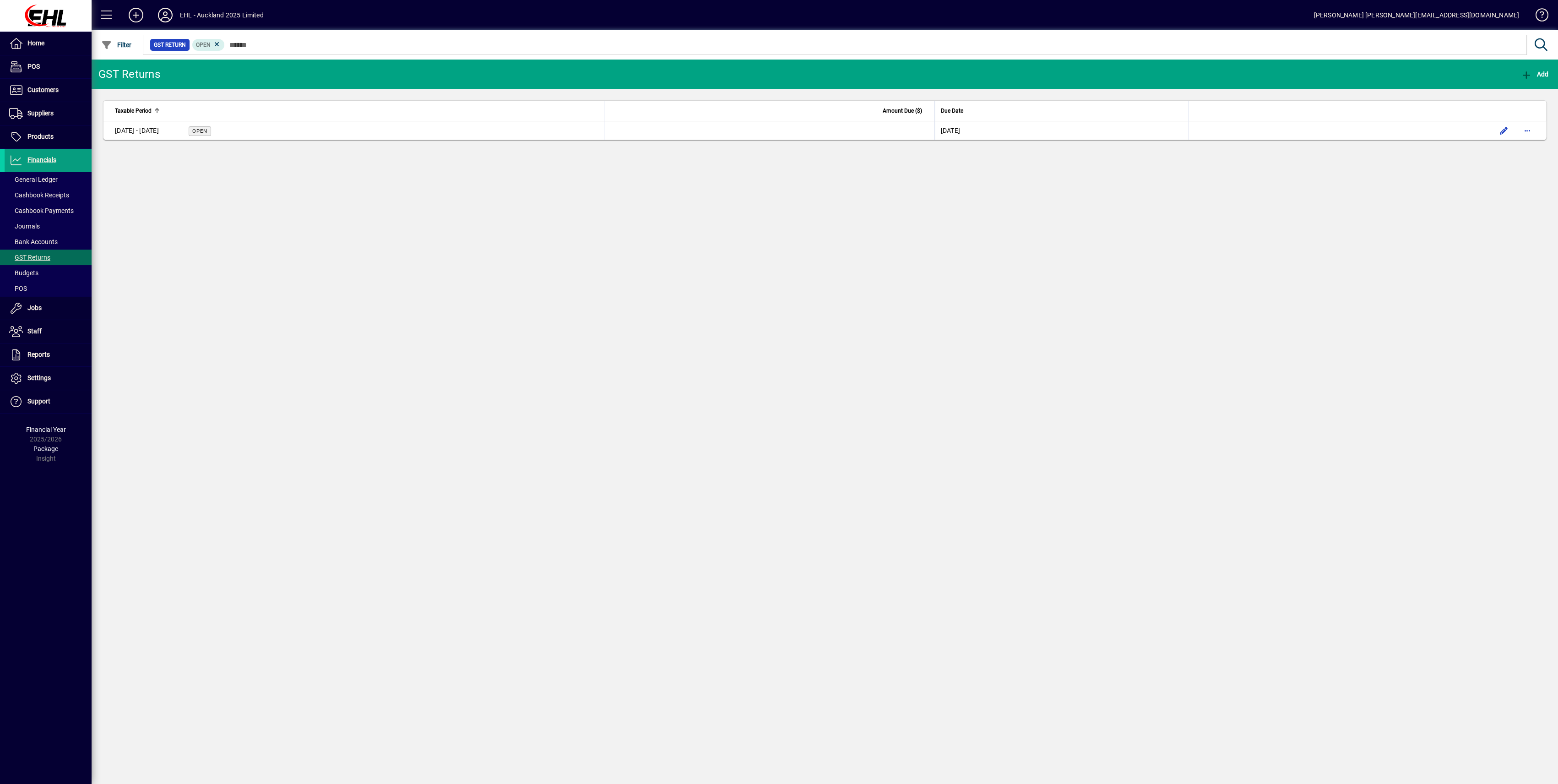
click at [159, 130] on div "[DATE] - [DATE]" at bounding box center [137, 131] width 44 height 10
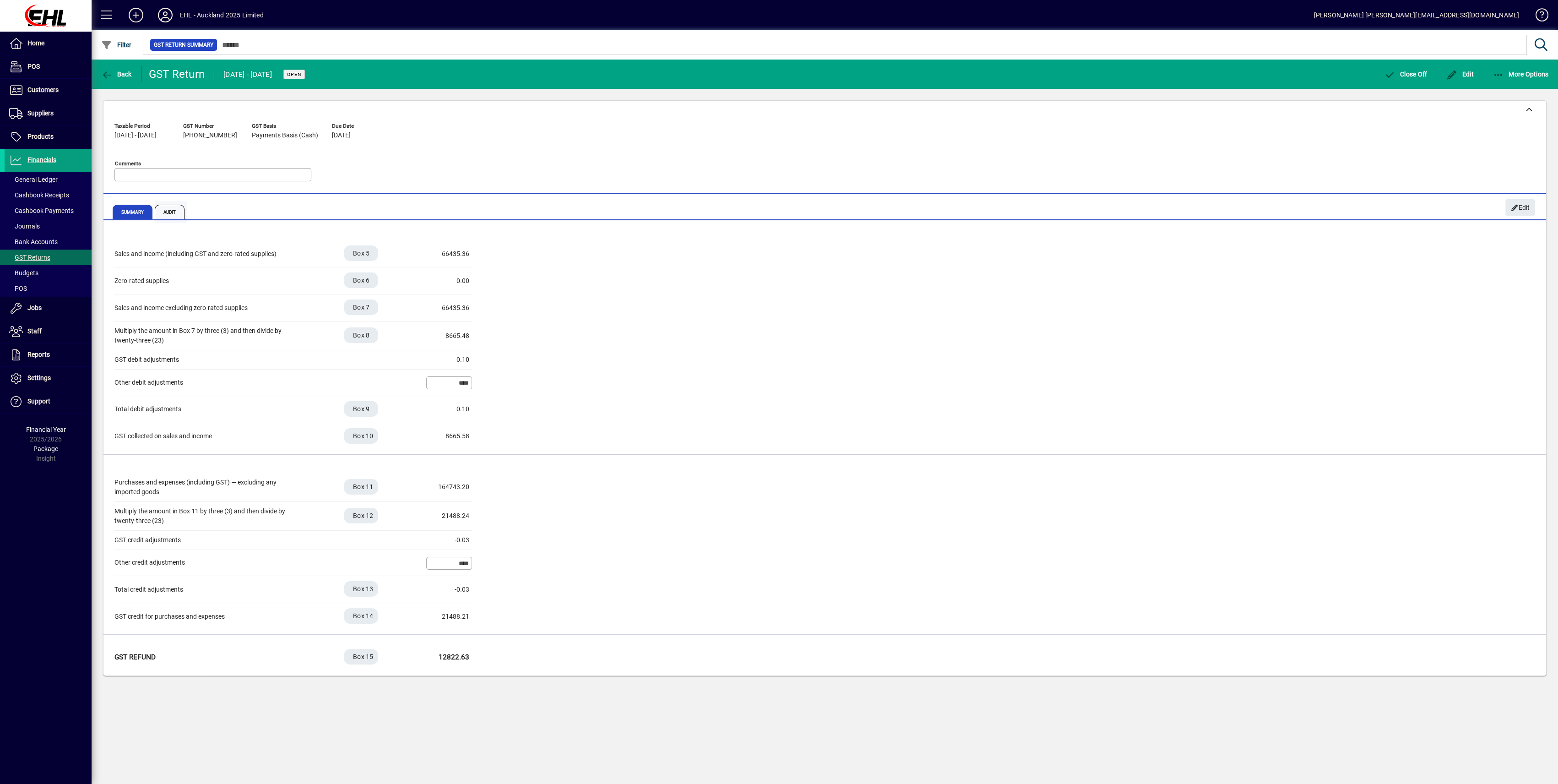
click at [176, 209] on span "Audit" at bounding box center [170, 211] width 31 height 14
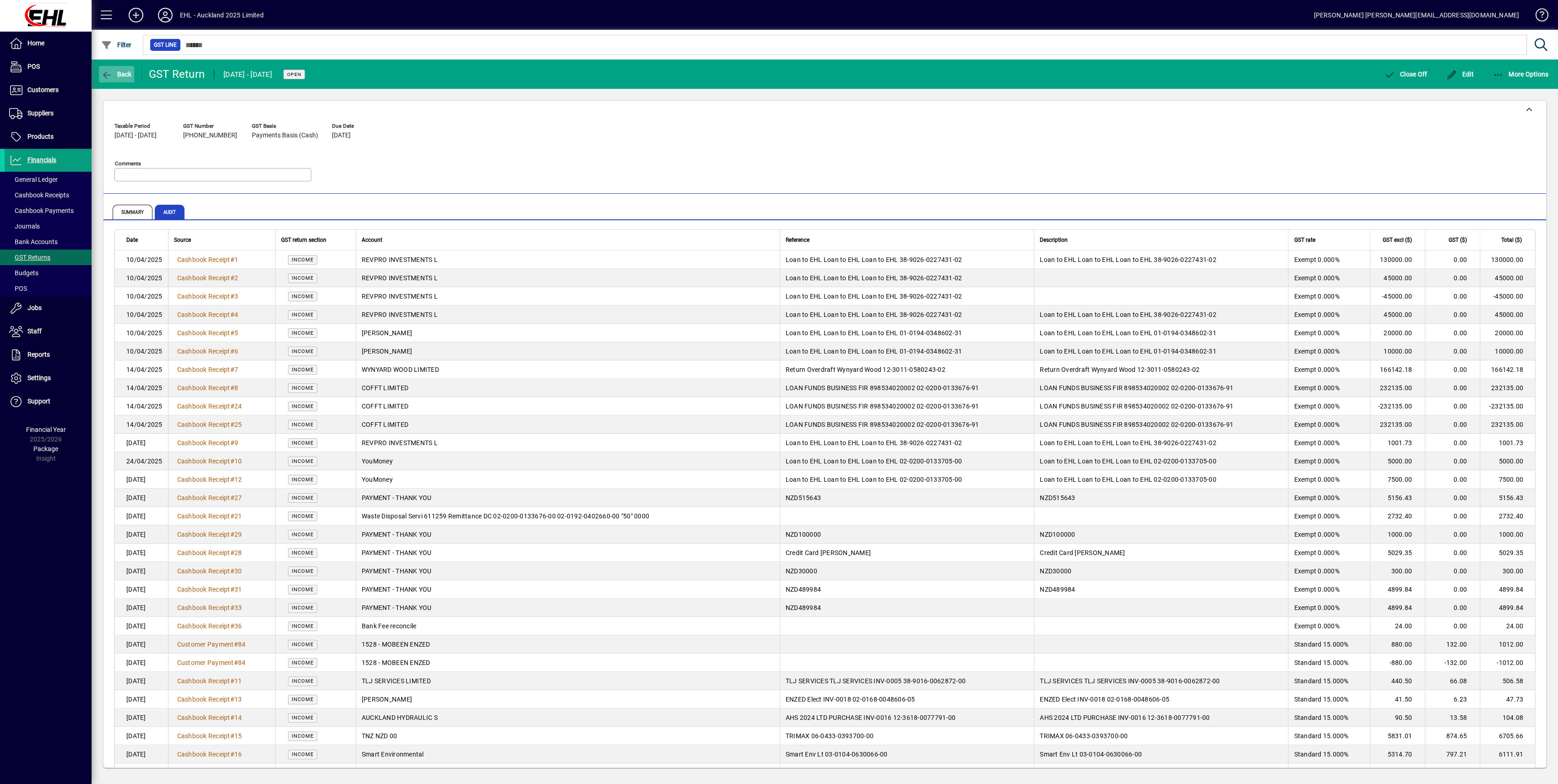
click at [120, 71] on span "Back" at bounding box center [117, 74] width 31 height 7
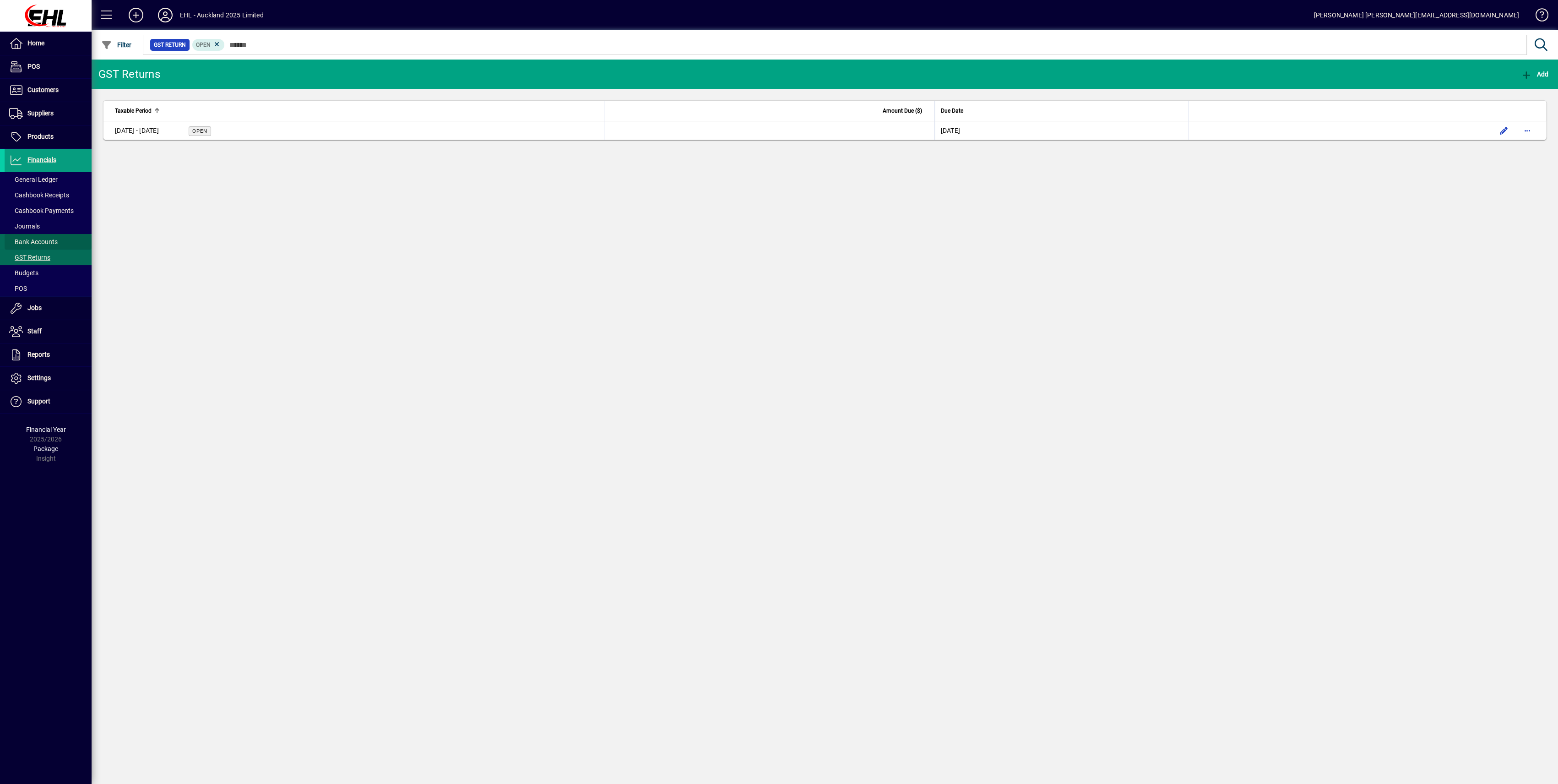
click at [34, 237] on span "Bank Accounts" at bounding box center [31, 242] width 53 height 10
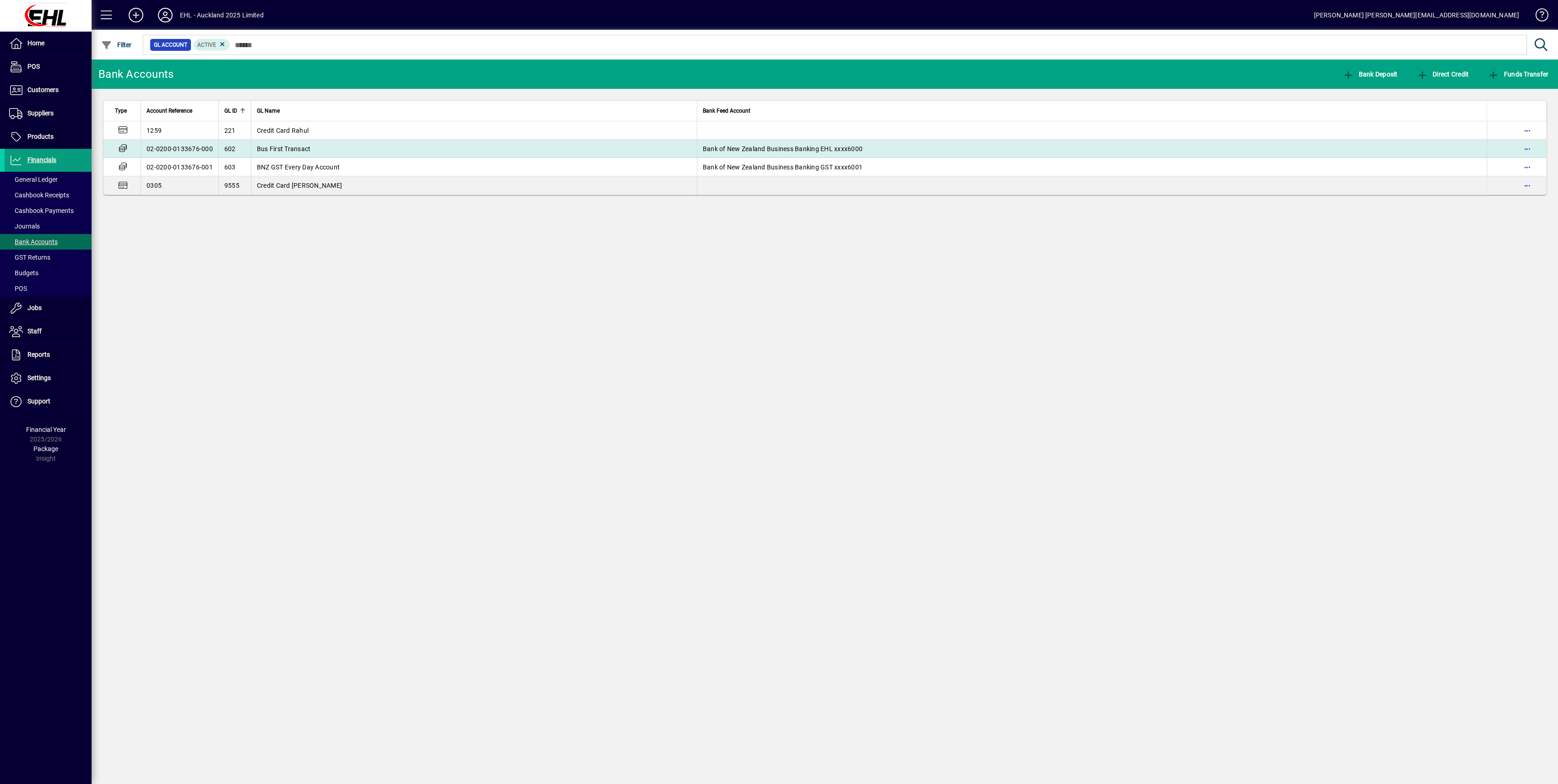
click at [282, 152] on td "Bus First Transact" at bounding box center [474, 149] width 446 height 18
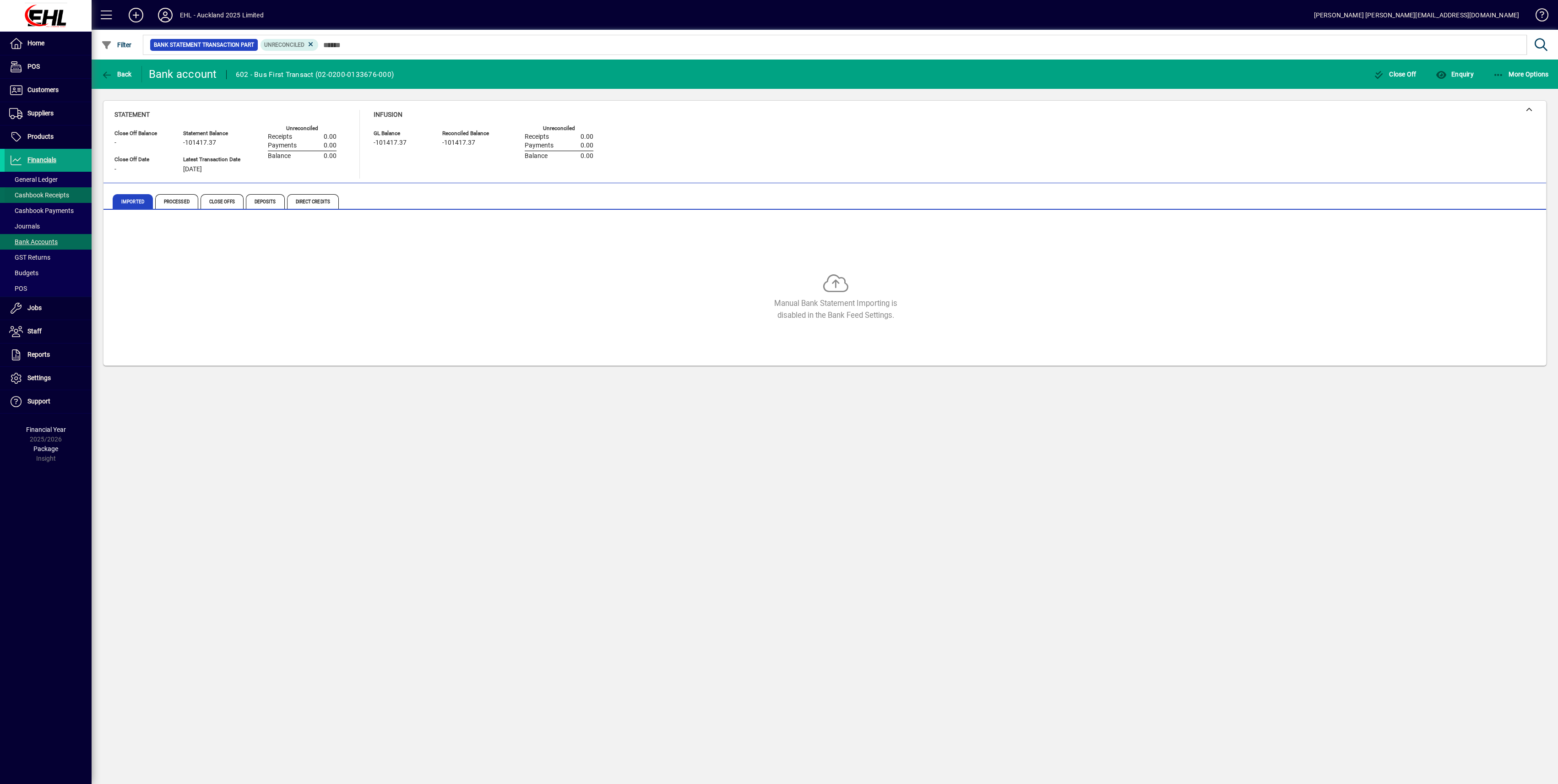
click at [34, 195] on span "Cashbook Receipts" at bounding box center [39, 195] width 60 height 7
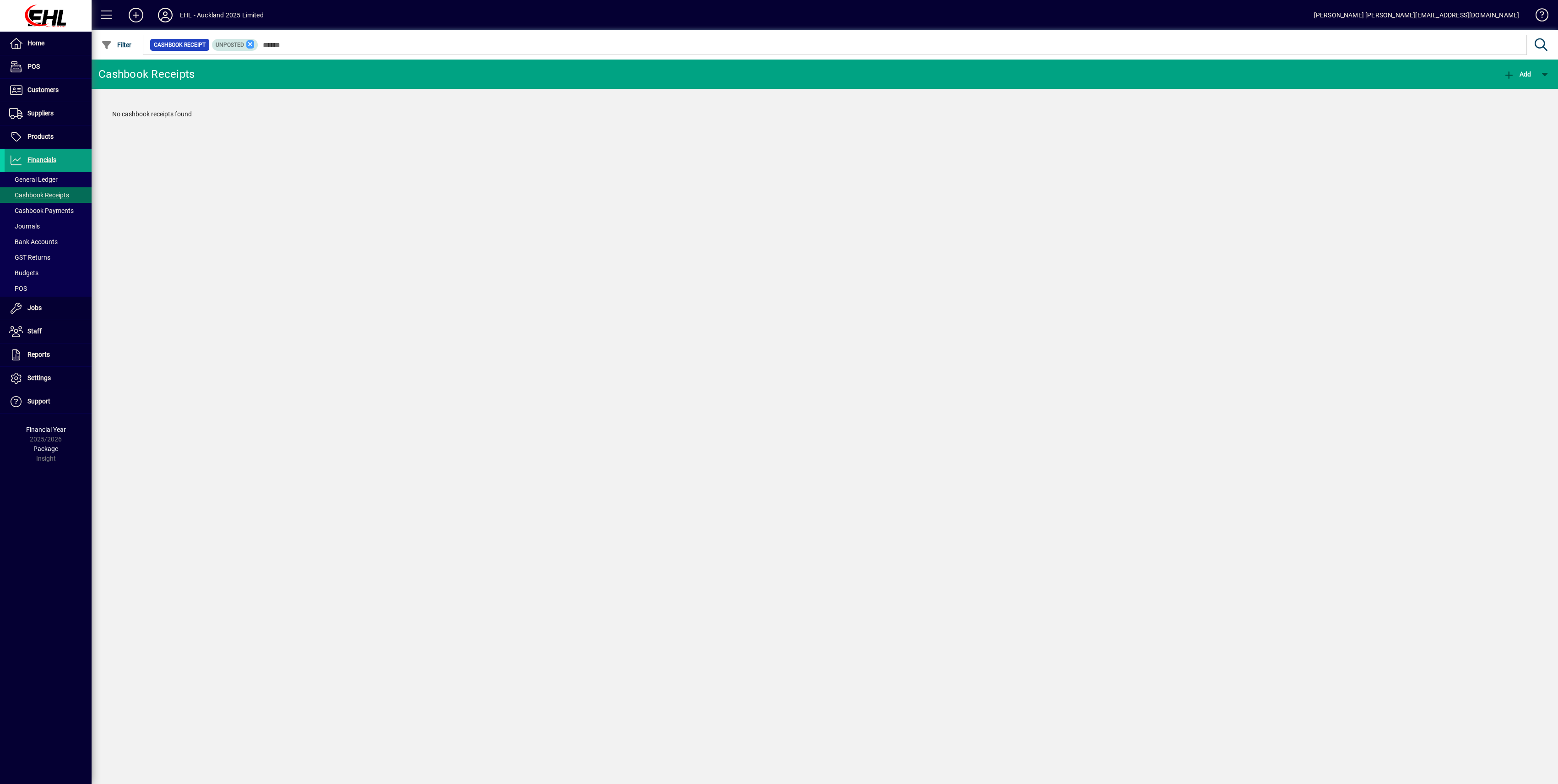
click at [253, 46] on icon at bounding box center [250, 44] width 8 height 8
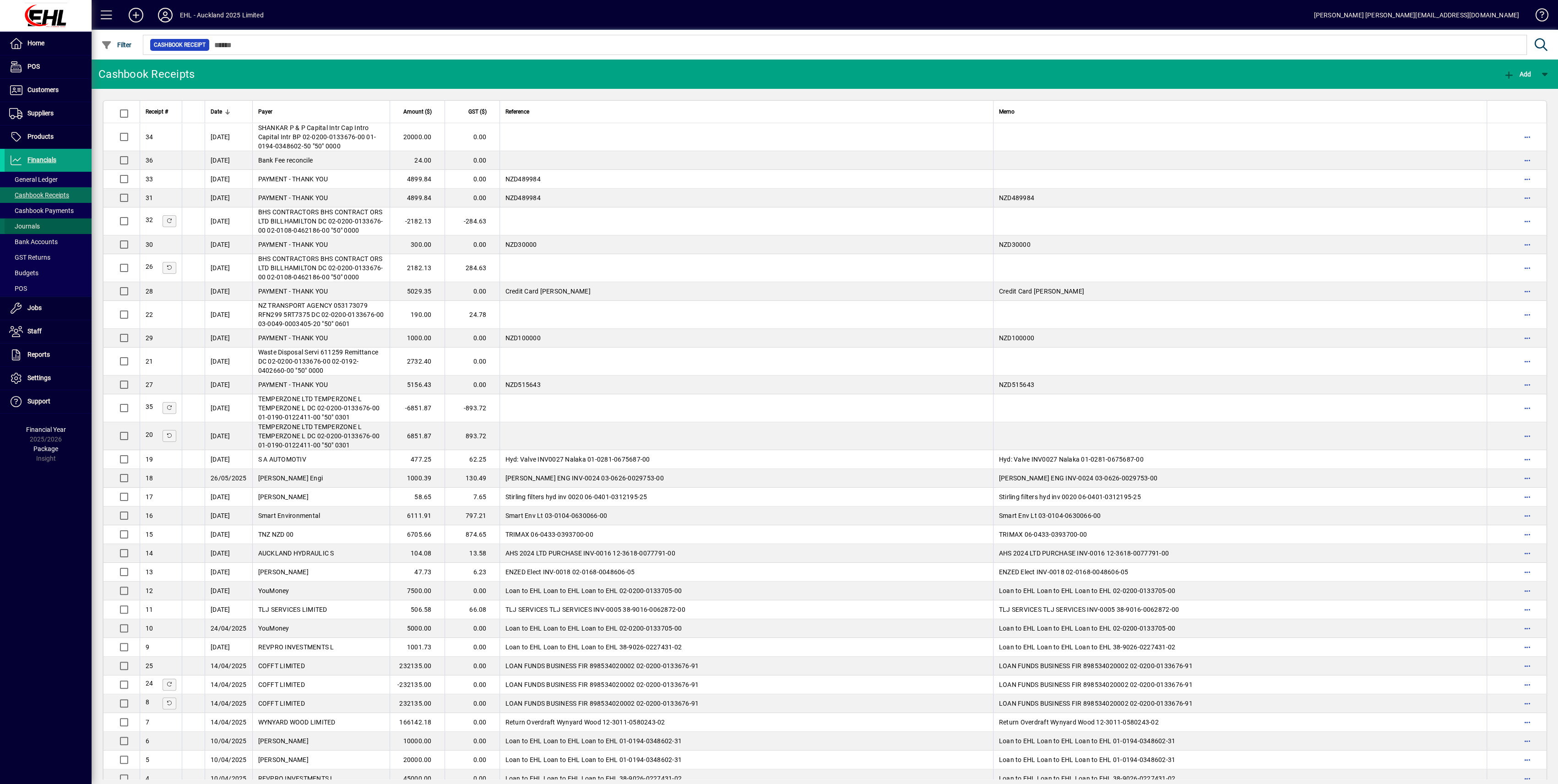
click at [37, 223] on span "Journals" at bounding box center [24, 226] width 31 height 7
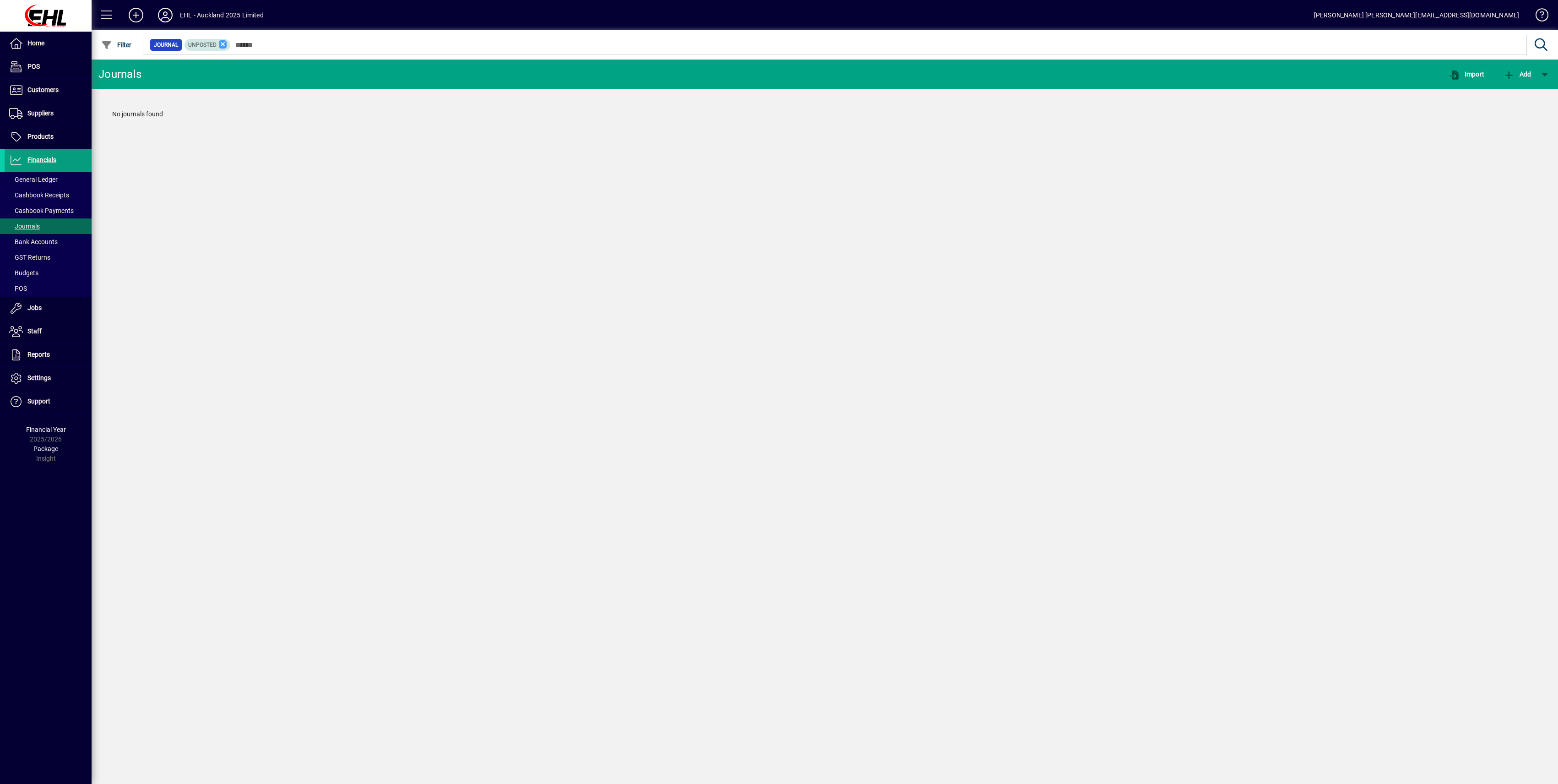
click at [220, 43] on icon at bounding box center [223, 44] width 8 height 8
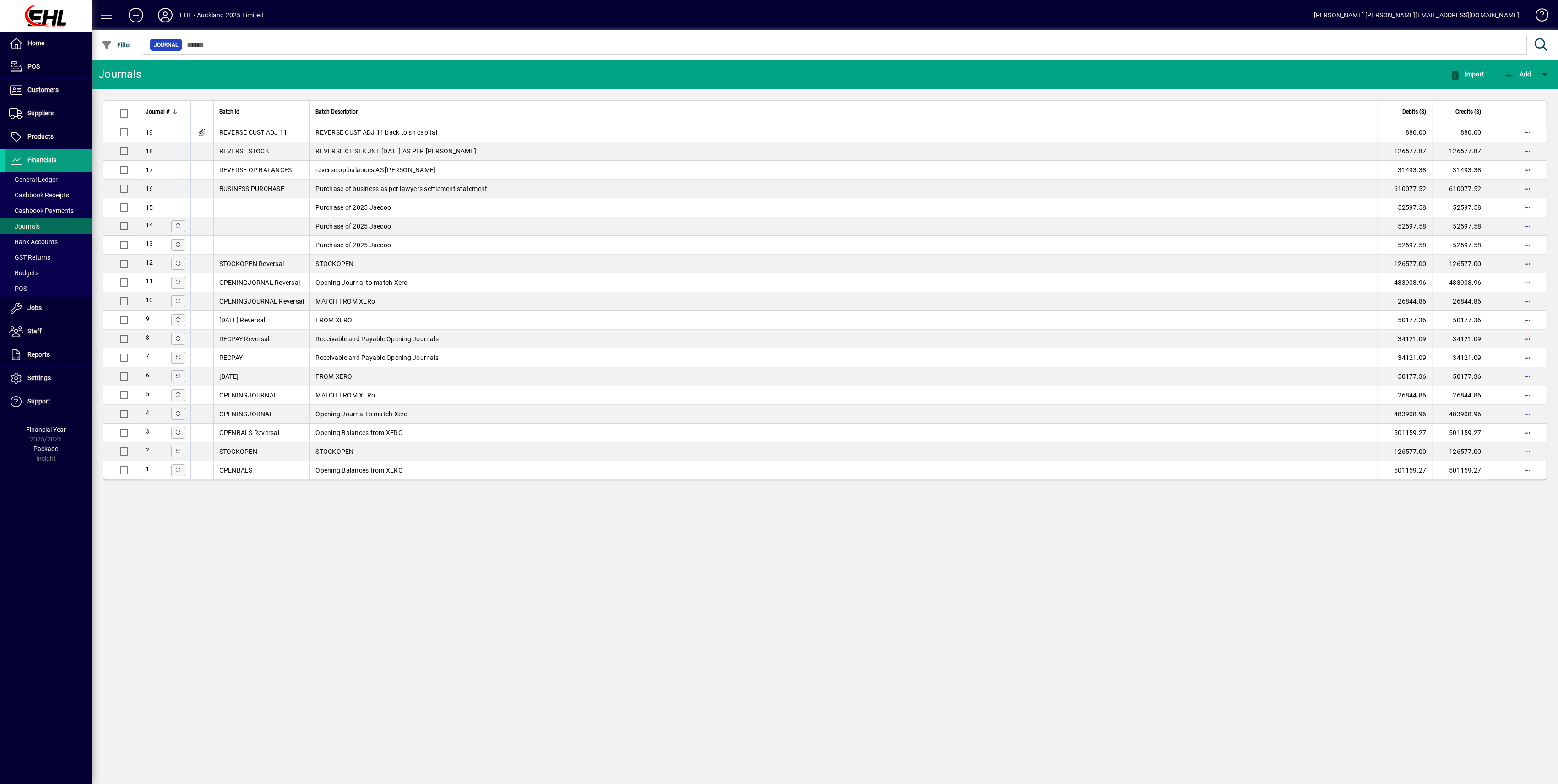
click at [832, 578] on div "Journals Import Add Journal # Batch Id Batch Description Debits ($) Credits ($)…" at bounding box center [825, 421] width 1467 height 724
